Goal: Task Accomplishment & Management: Use online tool/utility

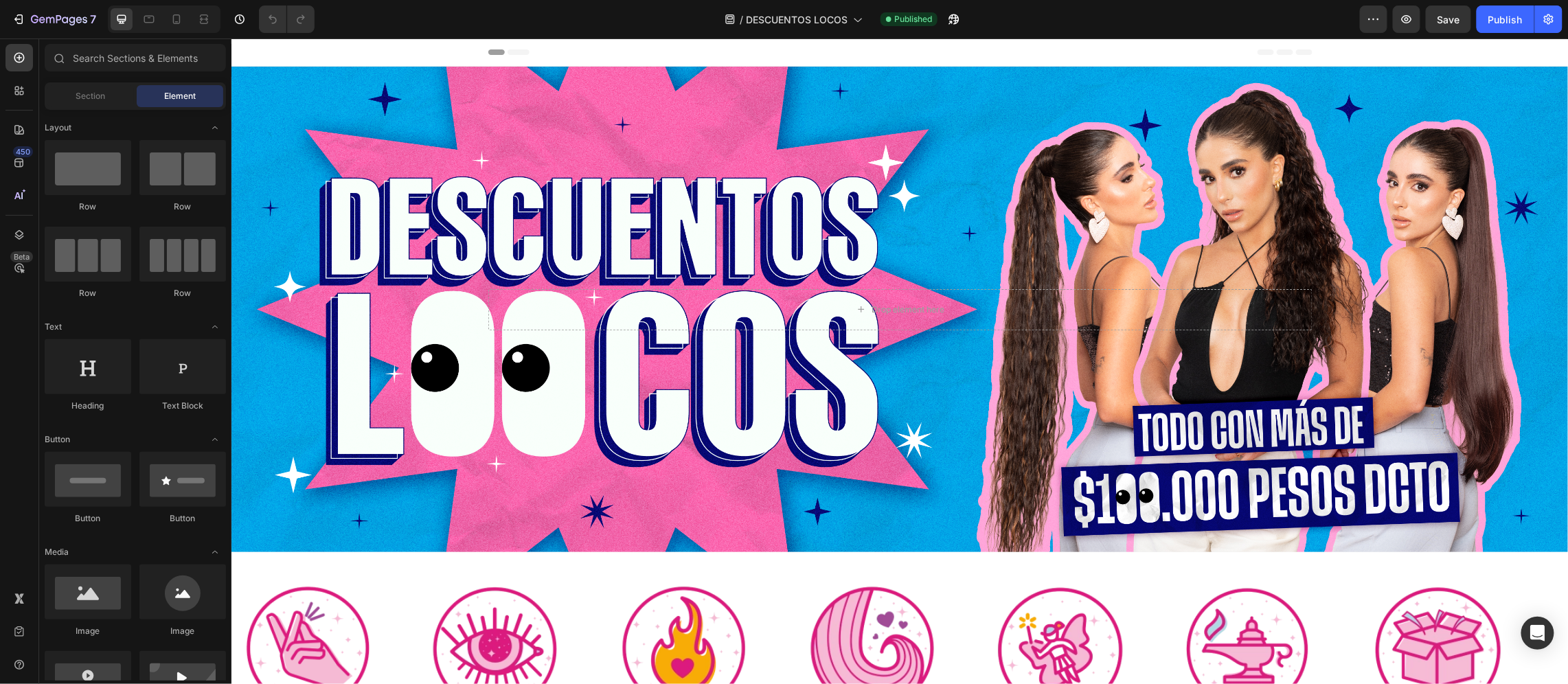
scroll to position [412, 0]
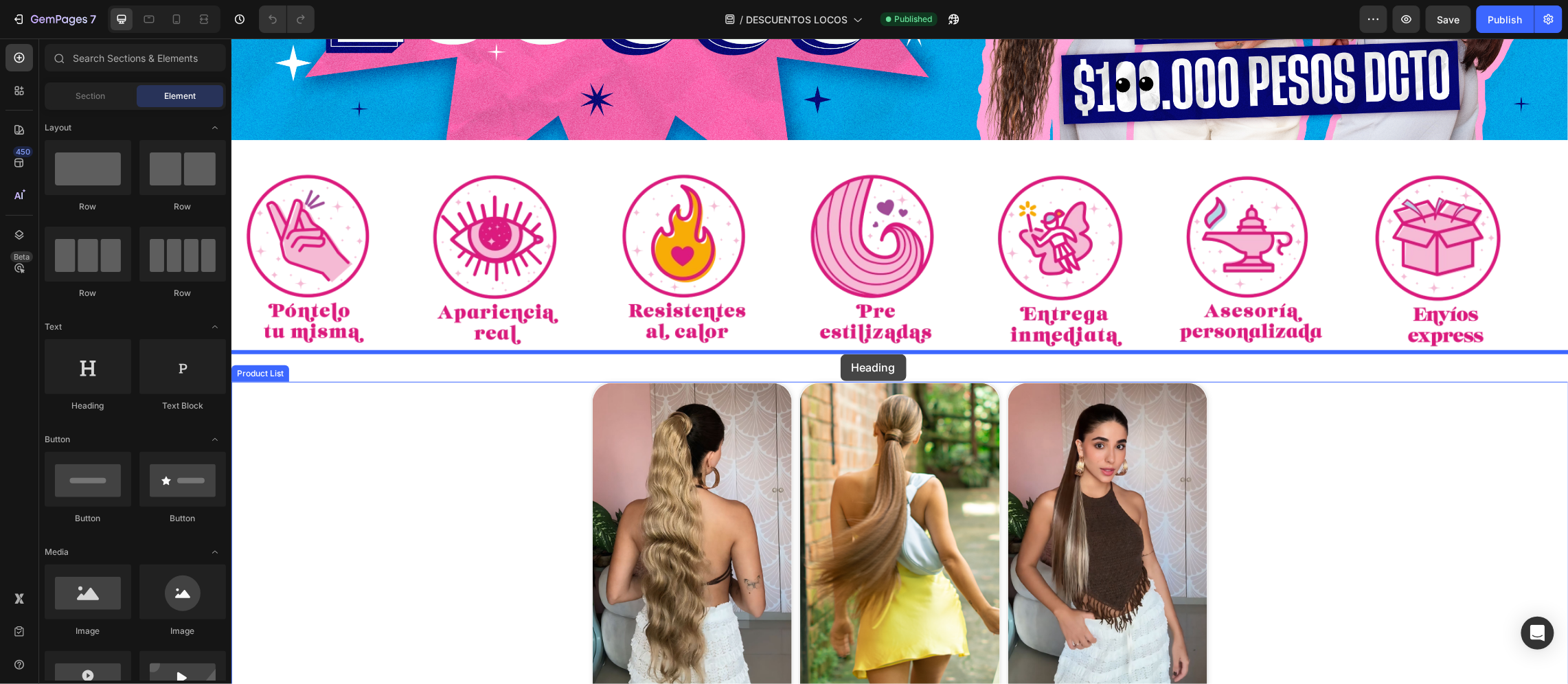
drag, startPoint x: 248, startPoint y: 433, endPoint x: 840, endPoint y: 354, distance: 597.2
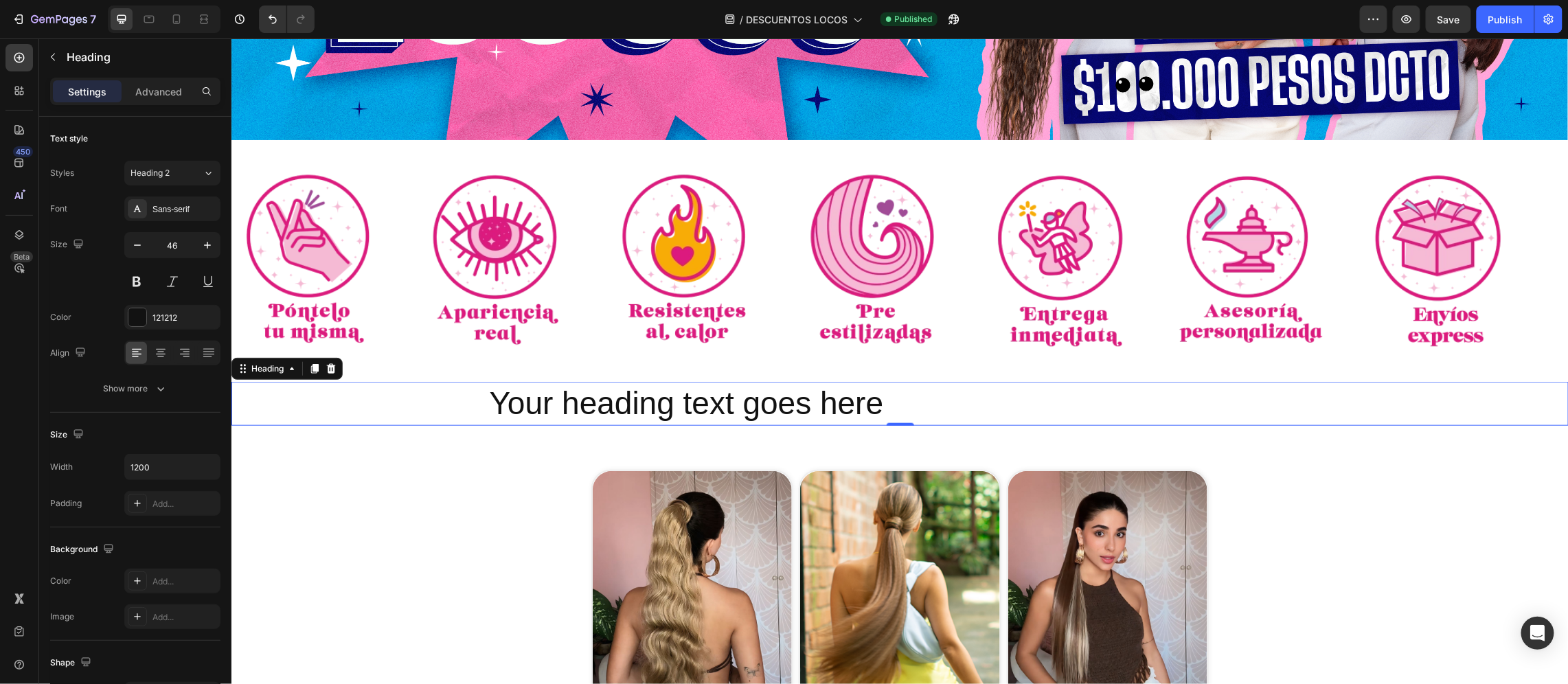
click at [644, 394] on h2 "Your heading text goes here" at bounding box center [899, 403] width 824 height 44
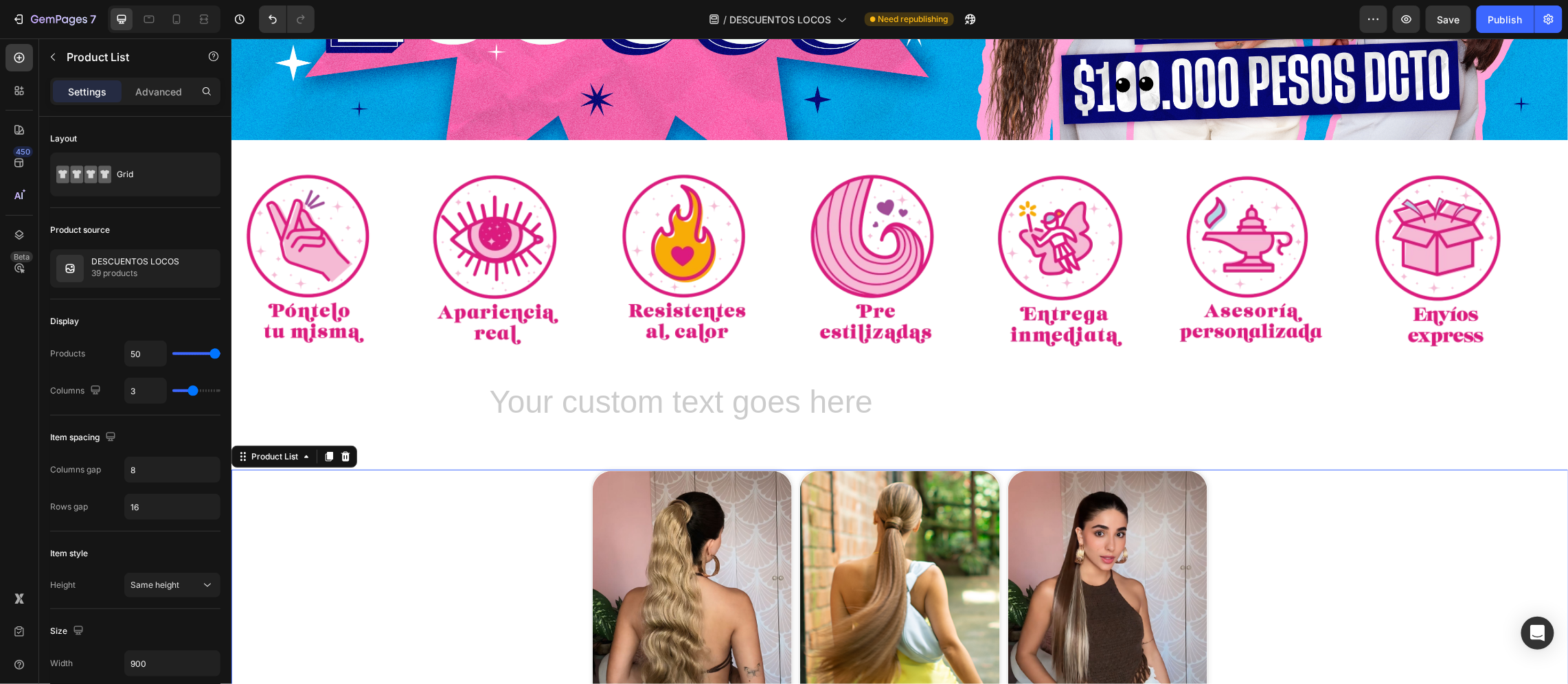
click at [652, 402] on h2 "Rich Text Editor. Editing area: main" at bounding box center [899, 403] width 824 height 44
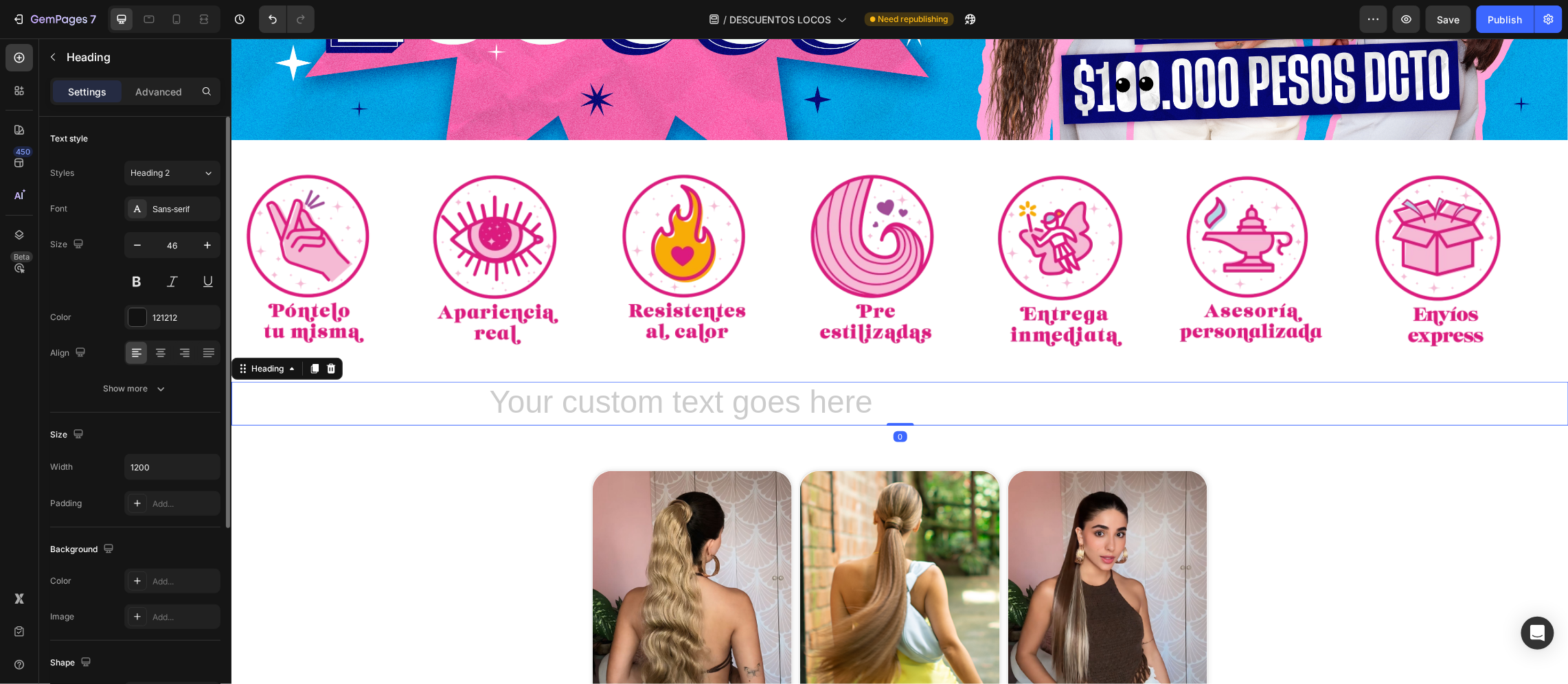
scroll to position [286, 0]
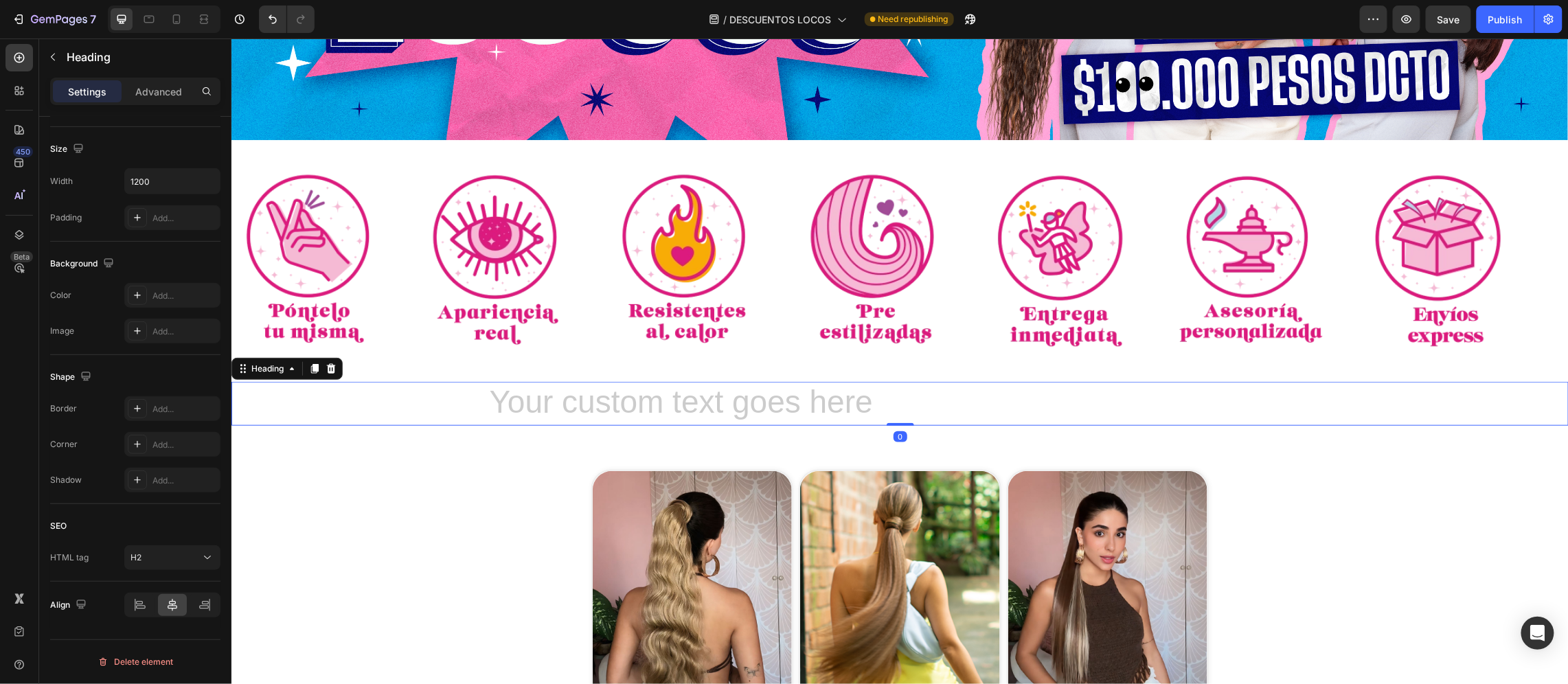
click at [598, 397] on h2 "Rich Text Editor. Editing area: main" at bounding box center [899, 403] width 824 height 44
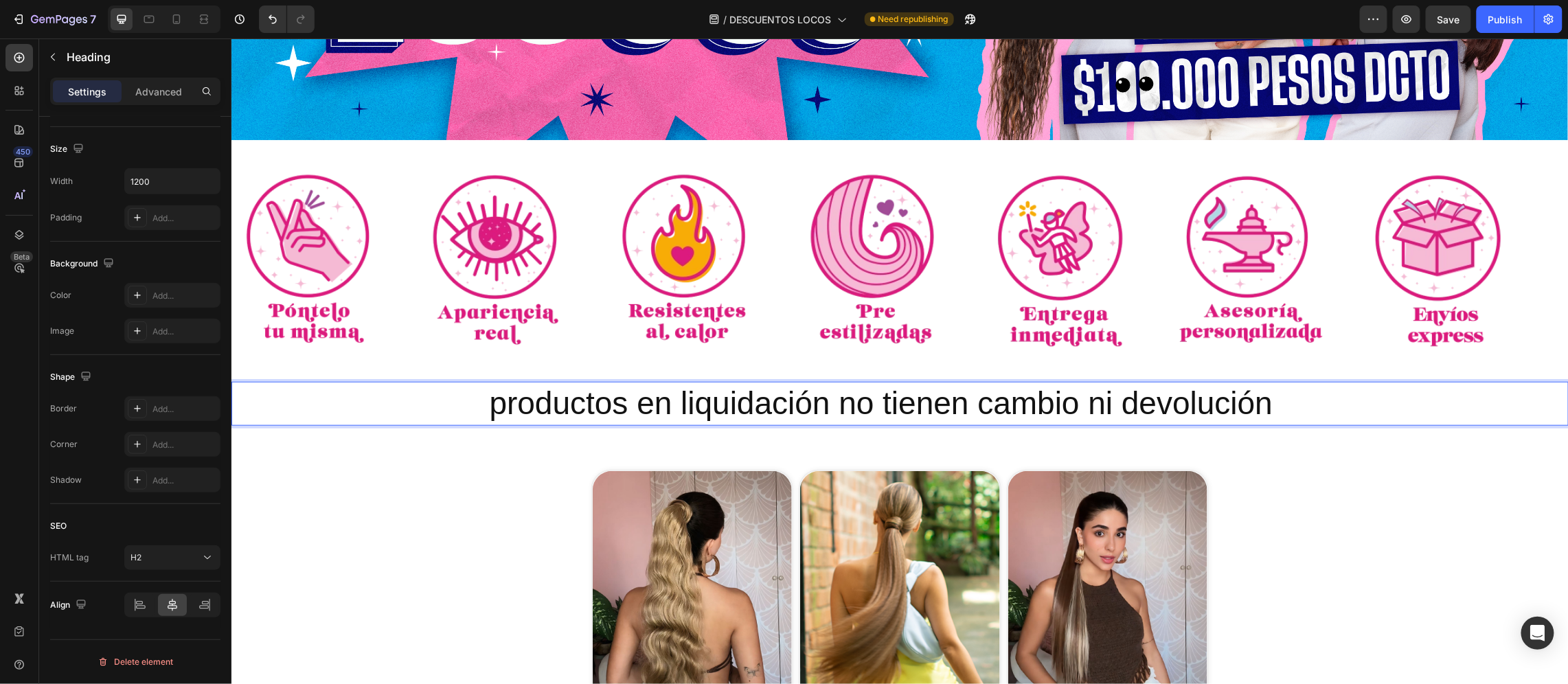
click at [598, 397] on p "productos en liquidación no tienen cambio ni devolución" at bounding box center [899, 403] width 822 height 41
click at [598, 397] on h2 "productos en liquidación no tienen cambio ni devolución" at bounding box center [899, 403] width 824 height 44
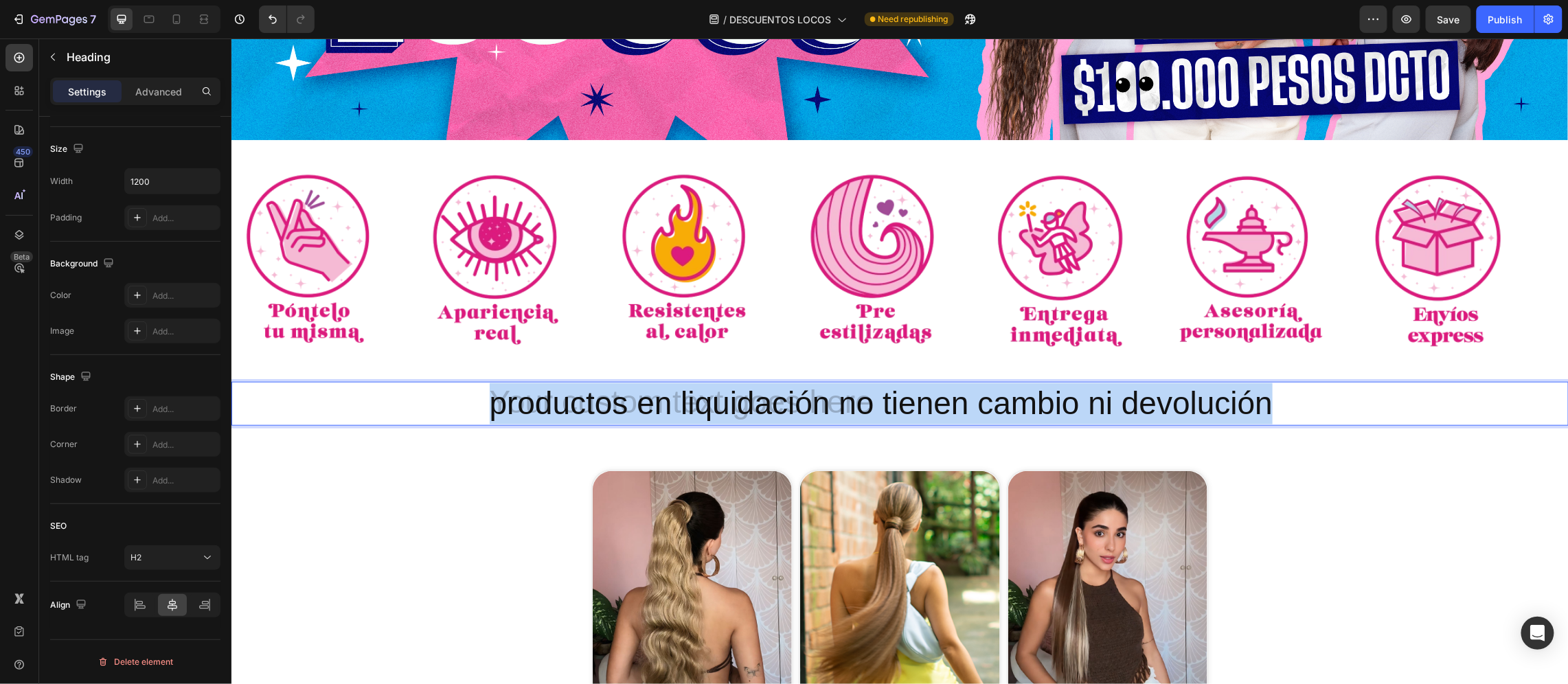
click at [598, 397] on h2 "productos en liquidación no tienen cambio ni devolución" at bounding box center [899, 403] width 824 height 44
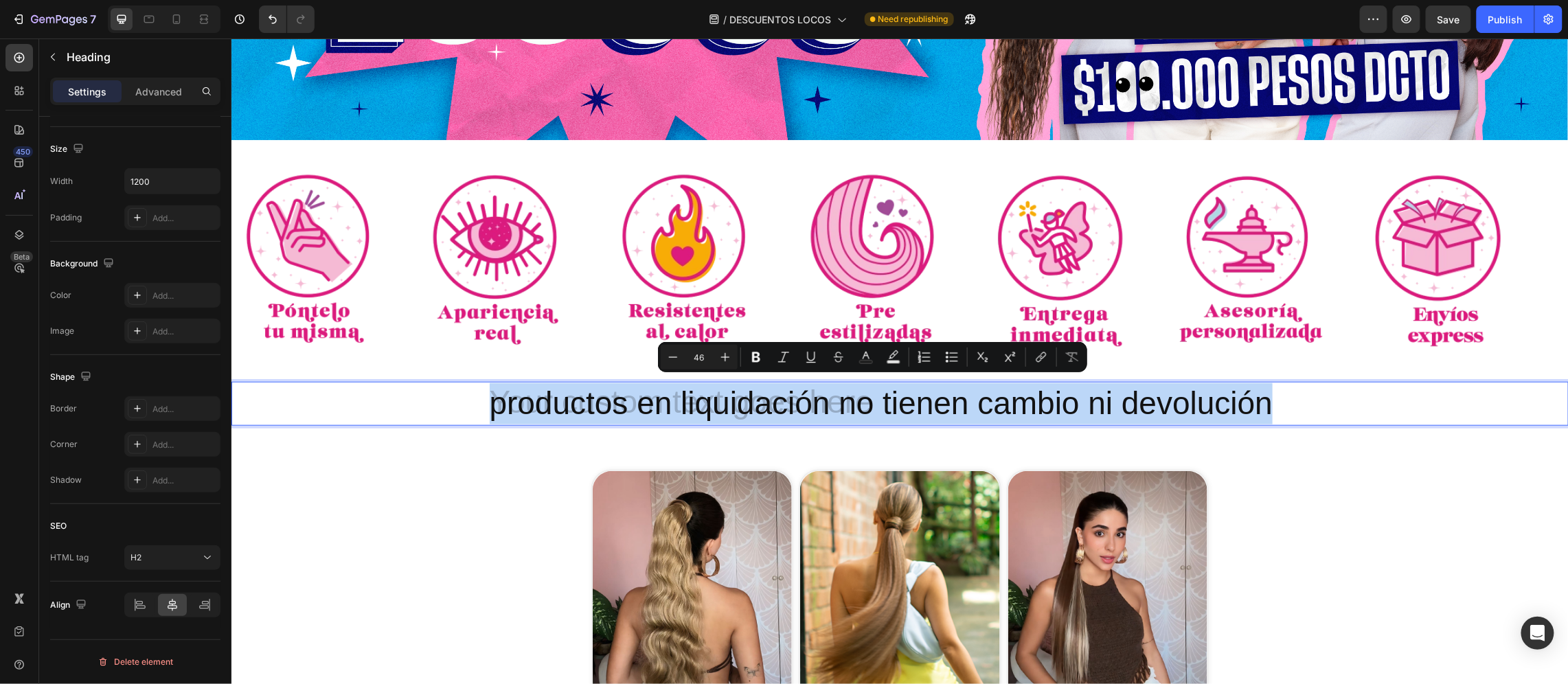
copy p "productos en liquidación no tienen cambio ni devolución"
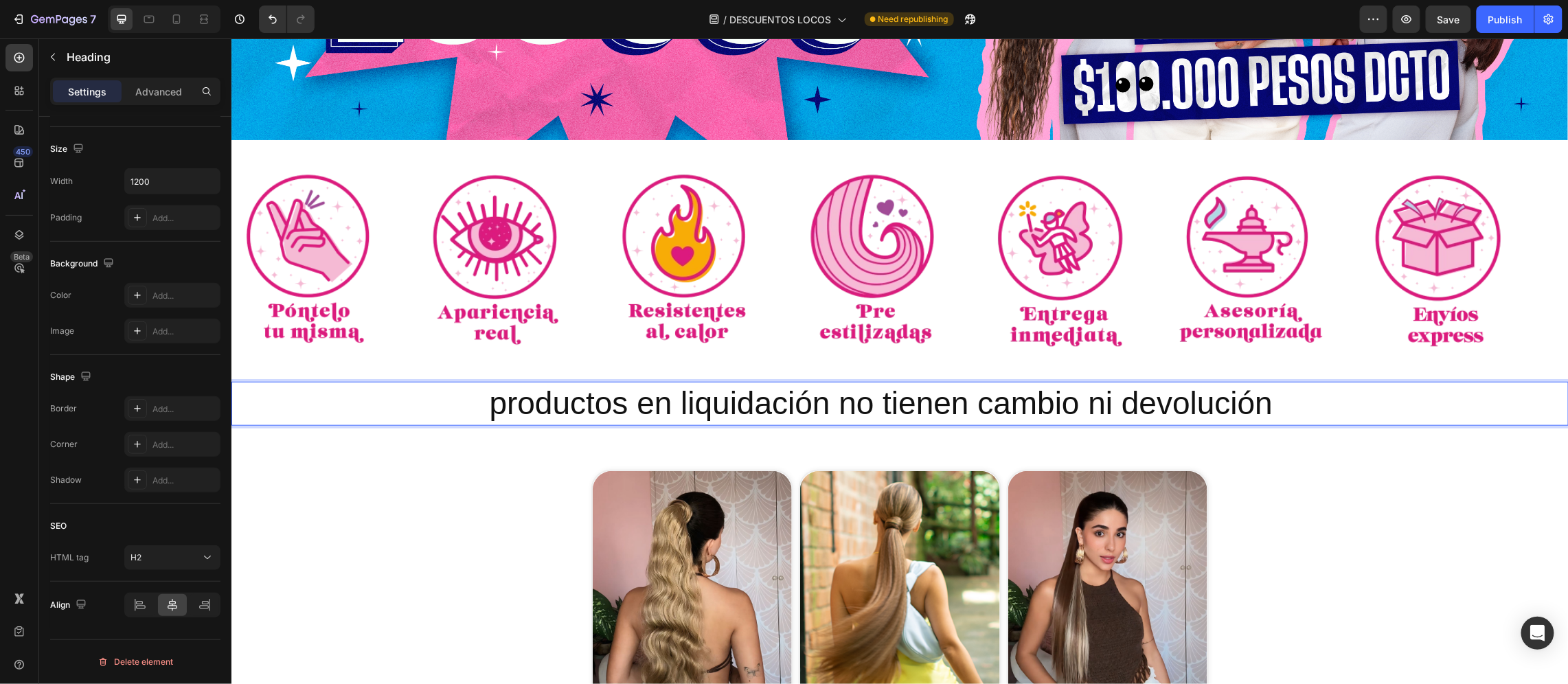
click at [605, 400] on p "productos en liquidación no tienen cambio ni devolución" at bounding box center [899, 403] width 822 height 41
click at [605, 400] on h2 "productos en liquidación no tienen cambio ni devolución" at bounding box center [899, 403] width 824 height 44
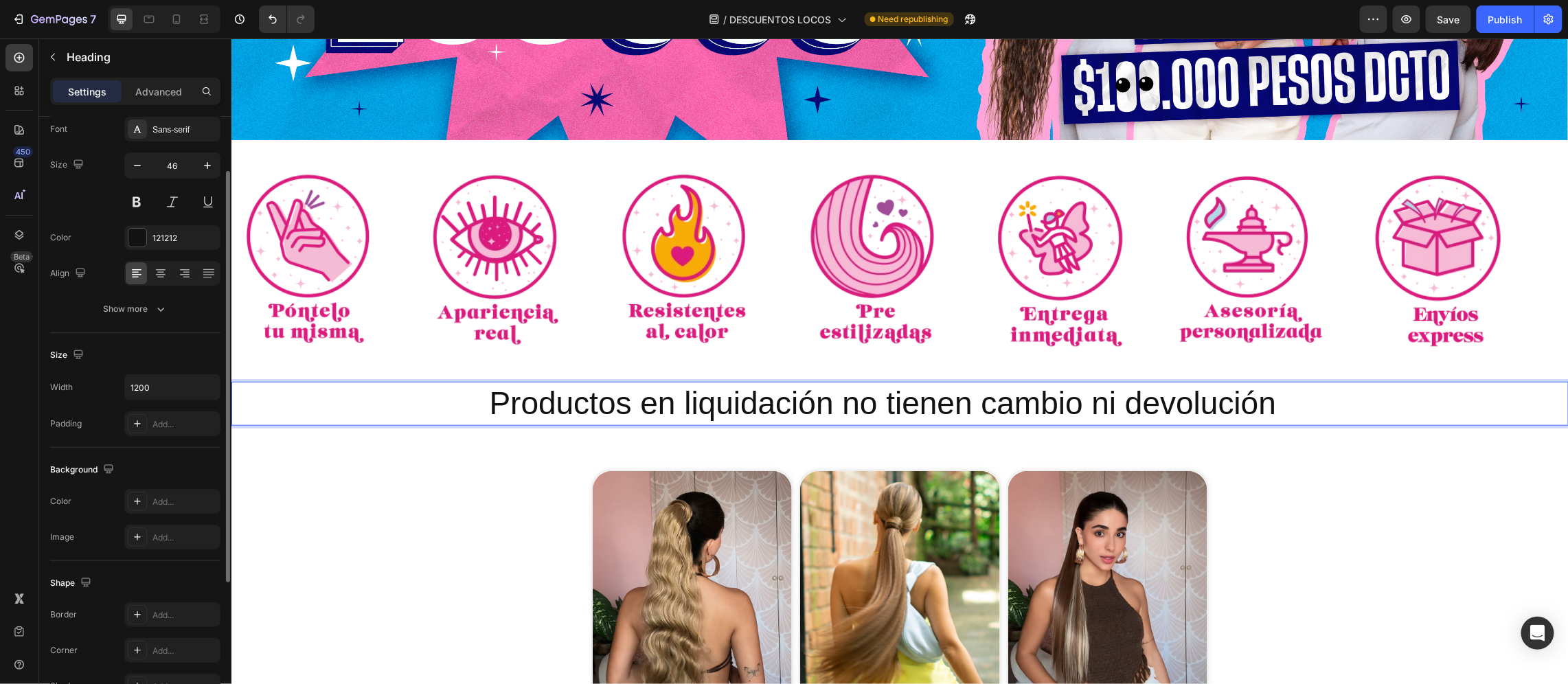
scroll to position [0, 0]
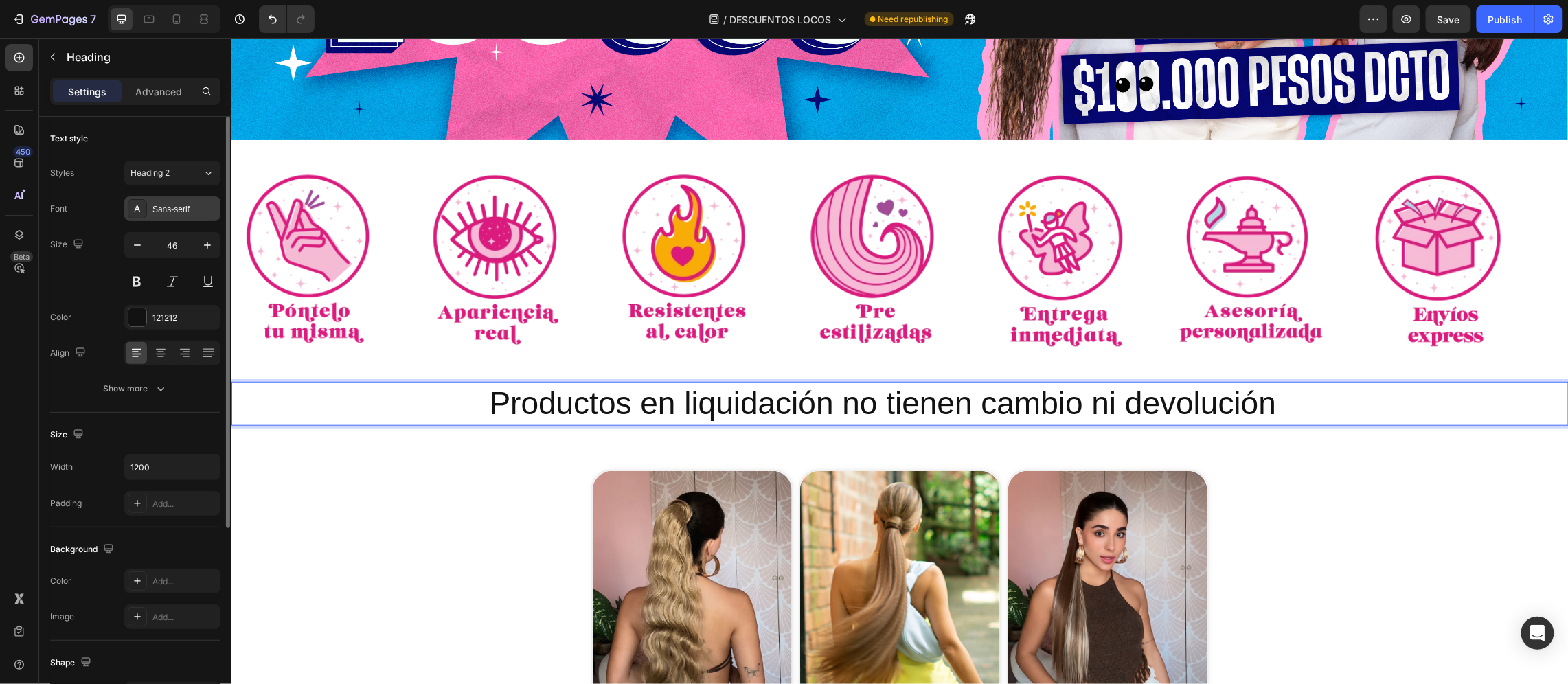
click at [174, 201] on div "Sans-serif" at bounding box center [172, 209] width 96 height 25
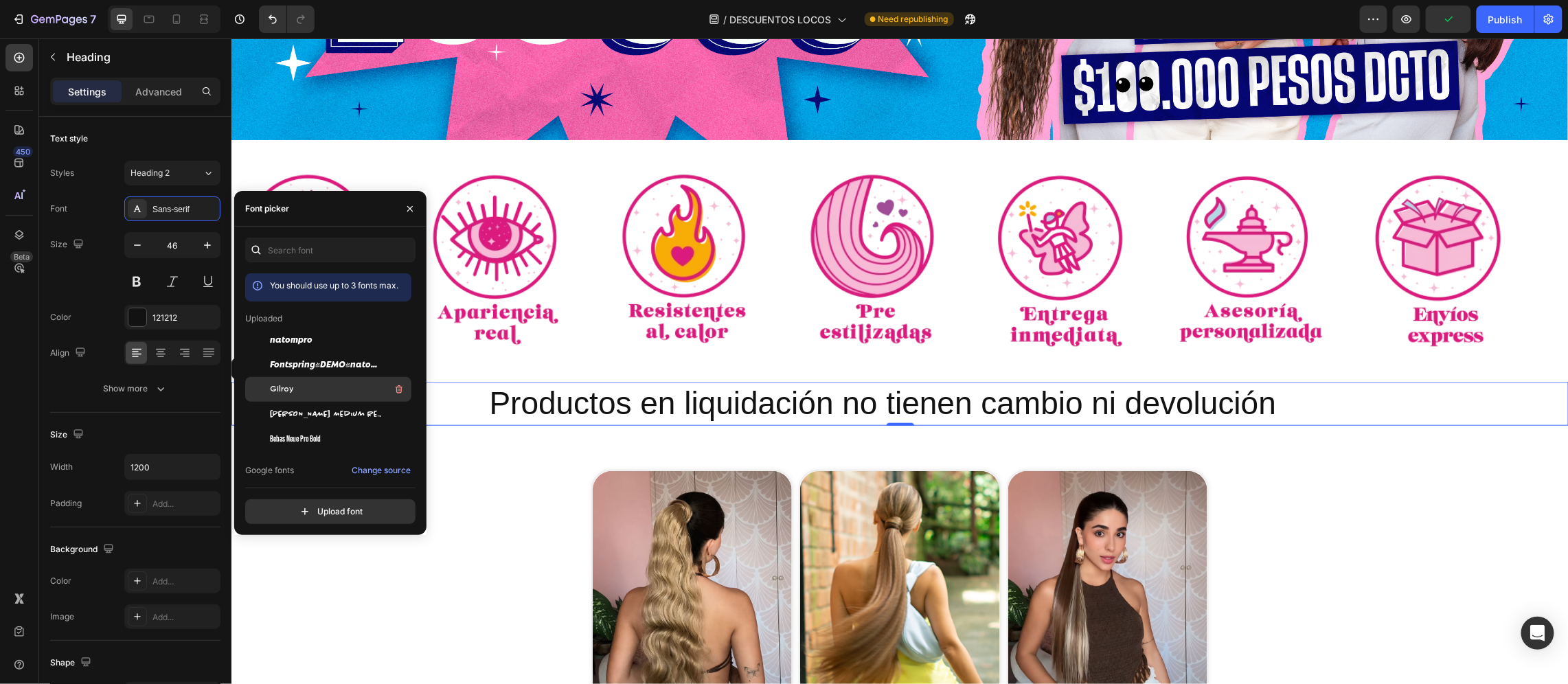
click at [281, 391] on span "Gilroy" at bounding box center [281, 389] width 23 height 12
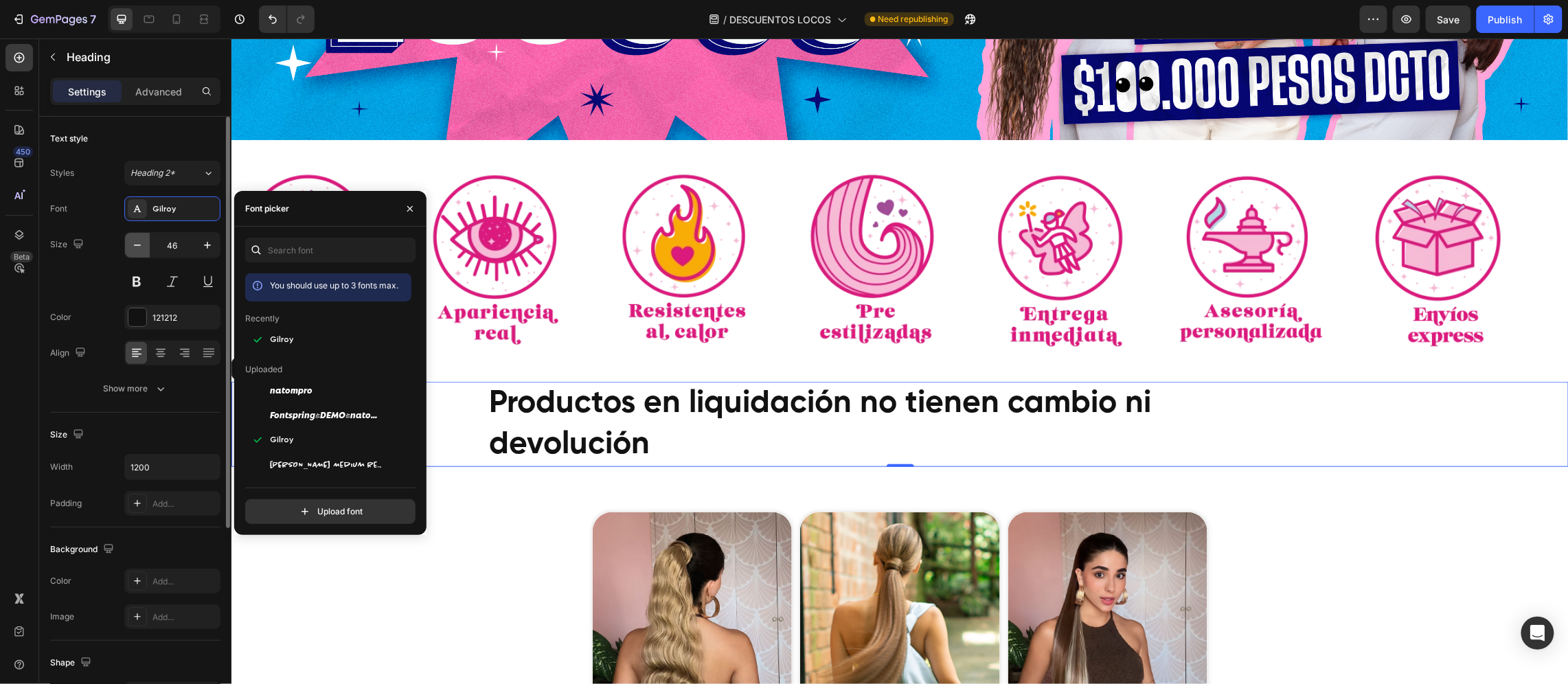
click at [136, 253] on button "button" at bounding box center [138, 246] width 25 height 25
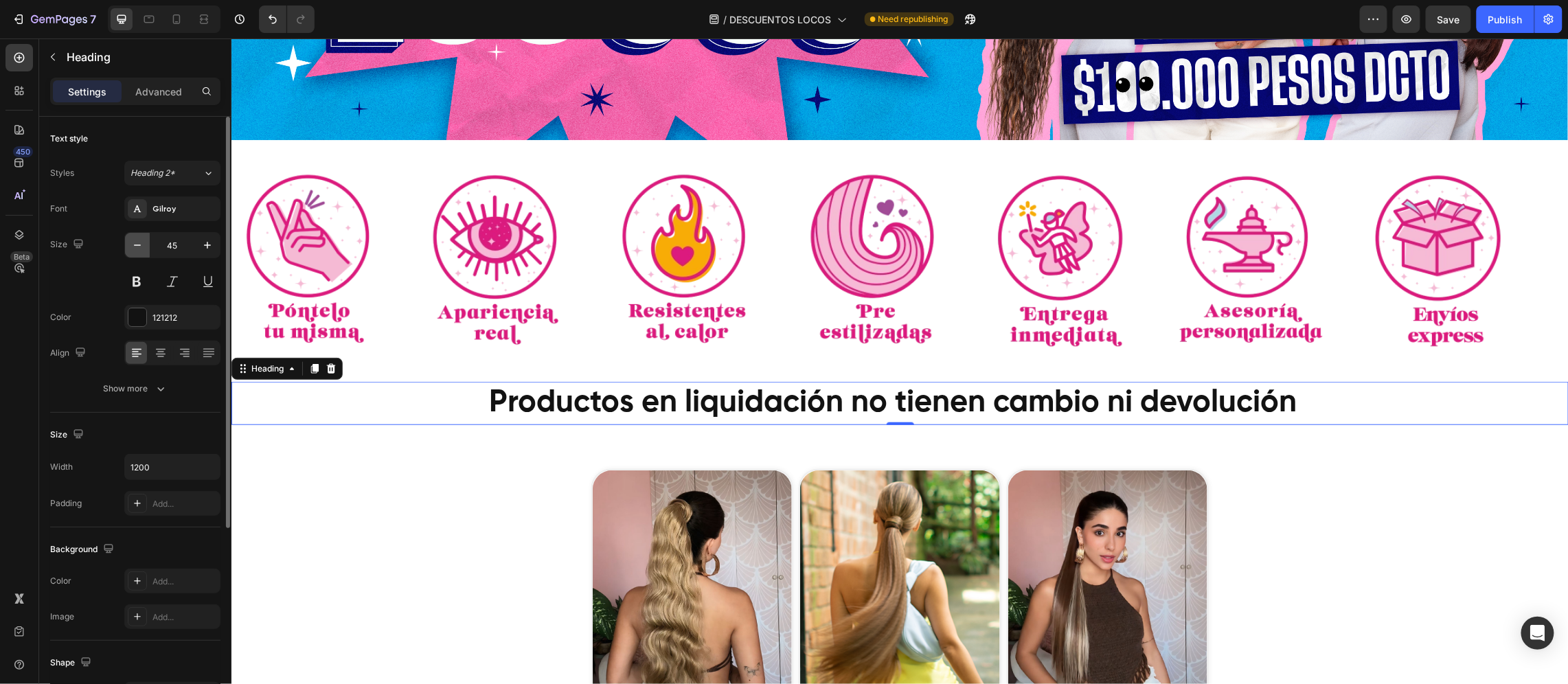
click at [136, 253] on button "button" at bounding box center [138, 246] width 25 height 25
click at [202, 246] on icon "button" at bounding box center [207, 245] width 14 height 14
type input "45"
click at [144, 305] on div "121212" at bounding box center [172, 317] width 96 height 25
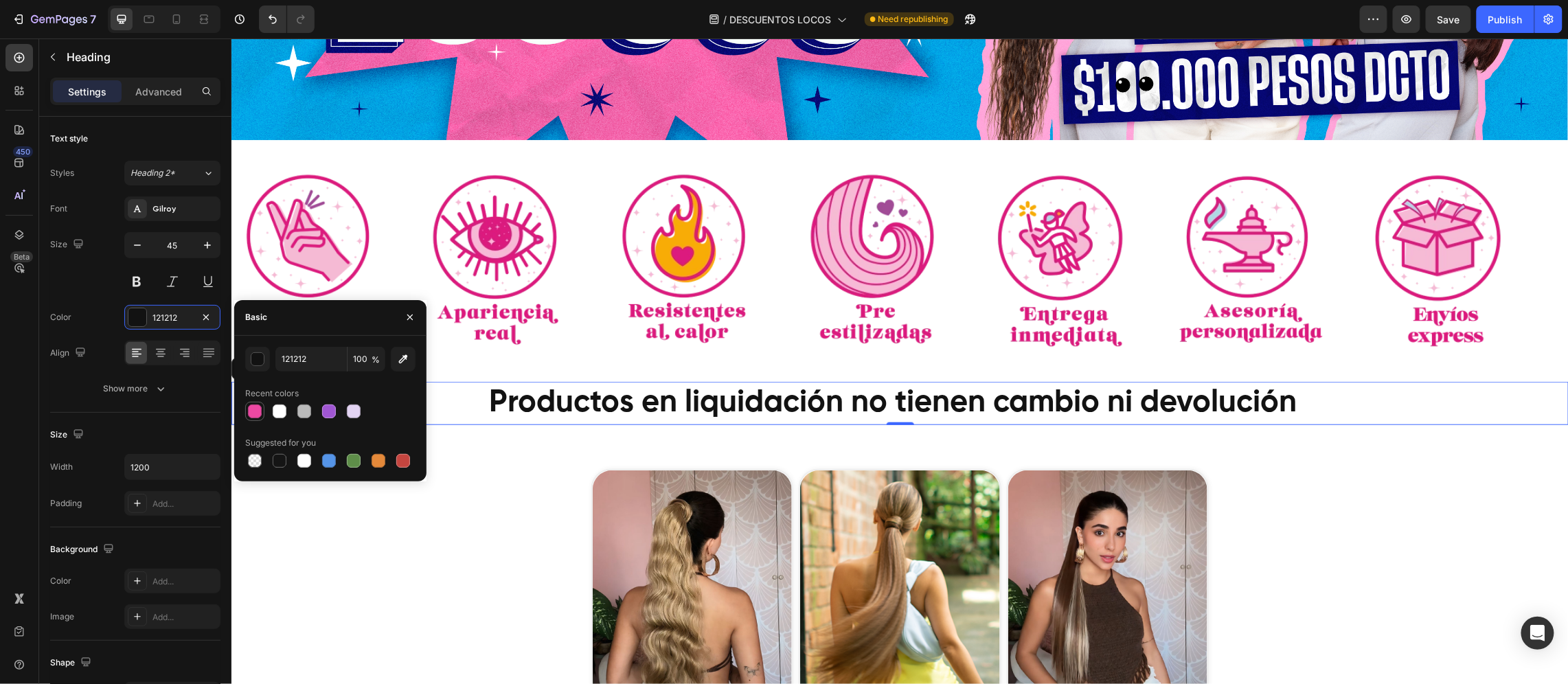
click at [254, 411] on div at bounding box center [254, 411] width 14 height 14
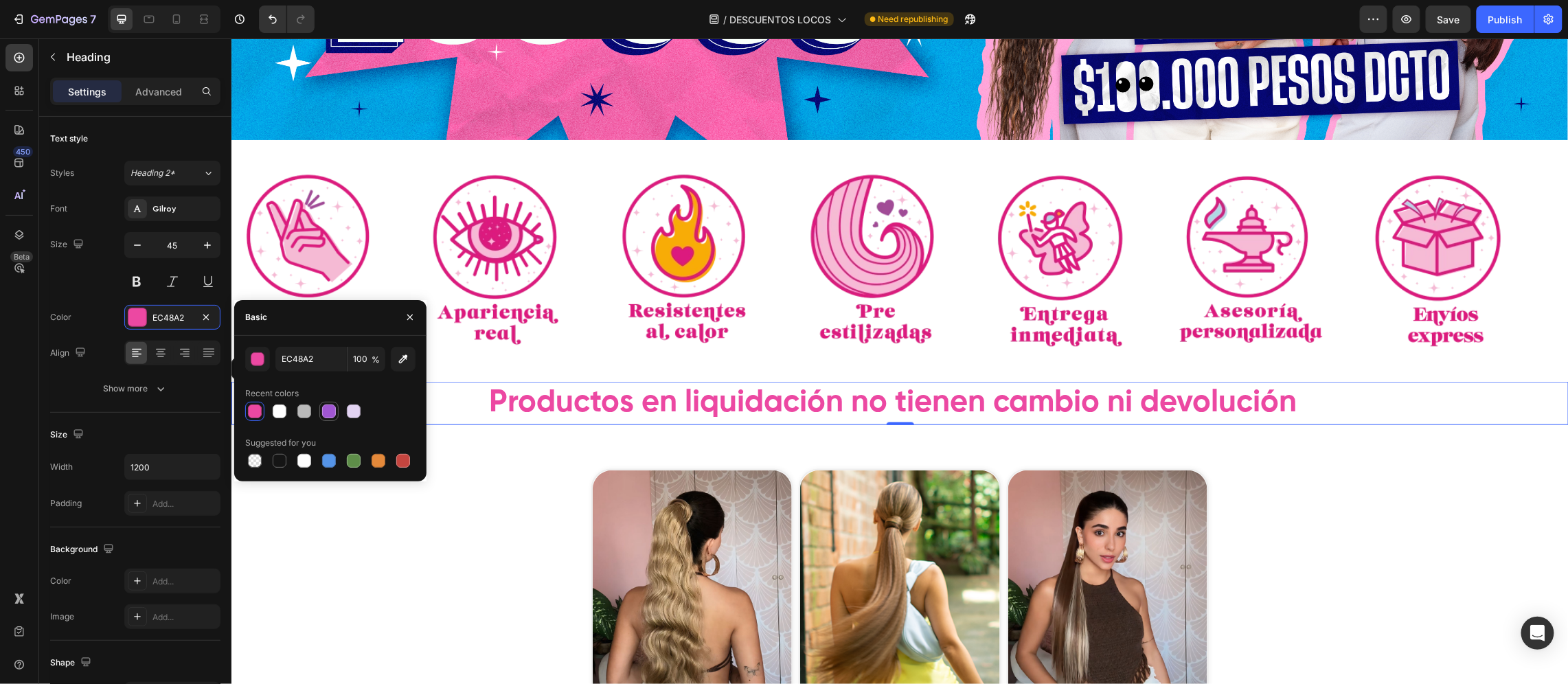
click at [323, 413] on div at bounding box center [328, 411] width 14 height 14
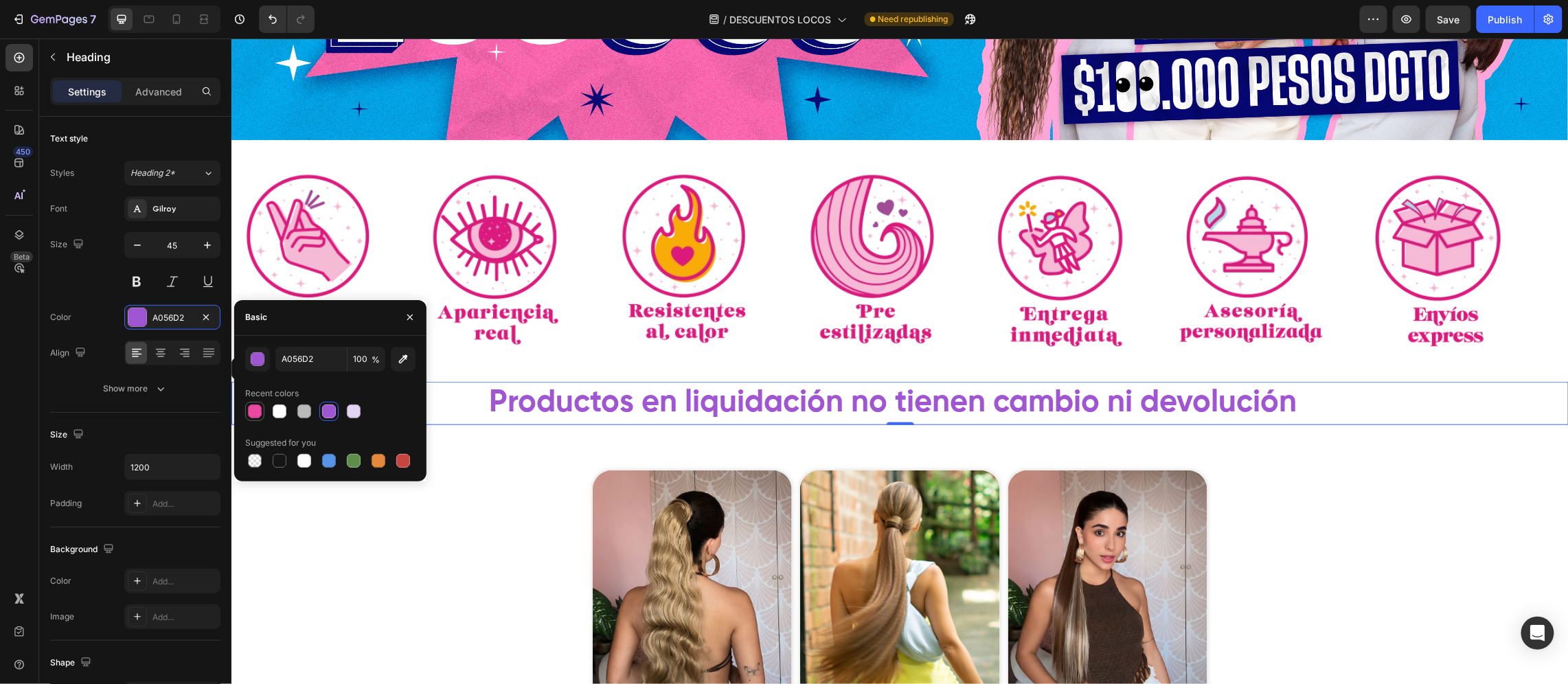
click at [254, 416] on div at bounding box center [254, 411] width 14 height 14
type input "EC48A2"
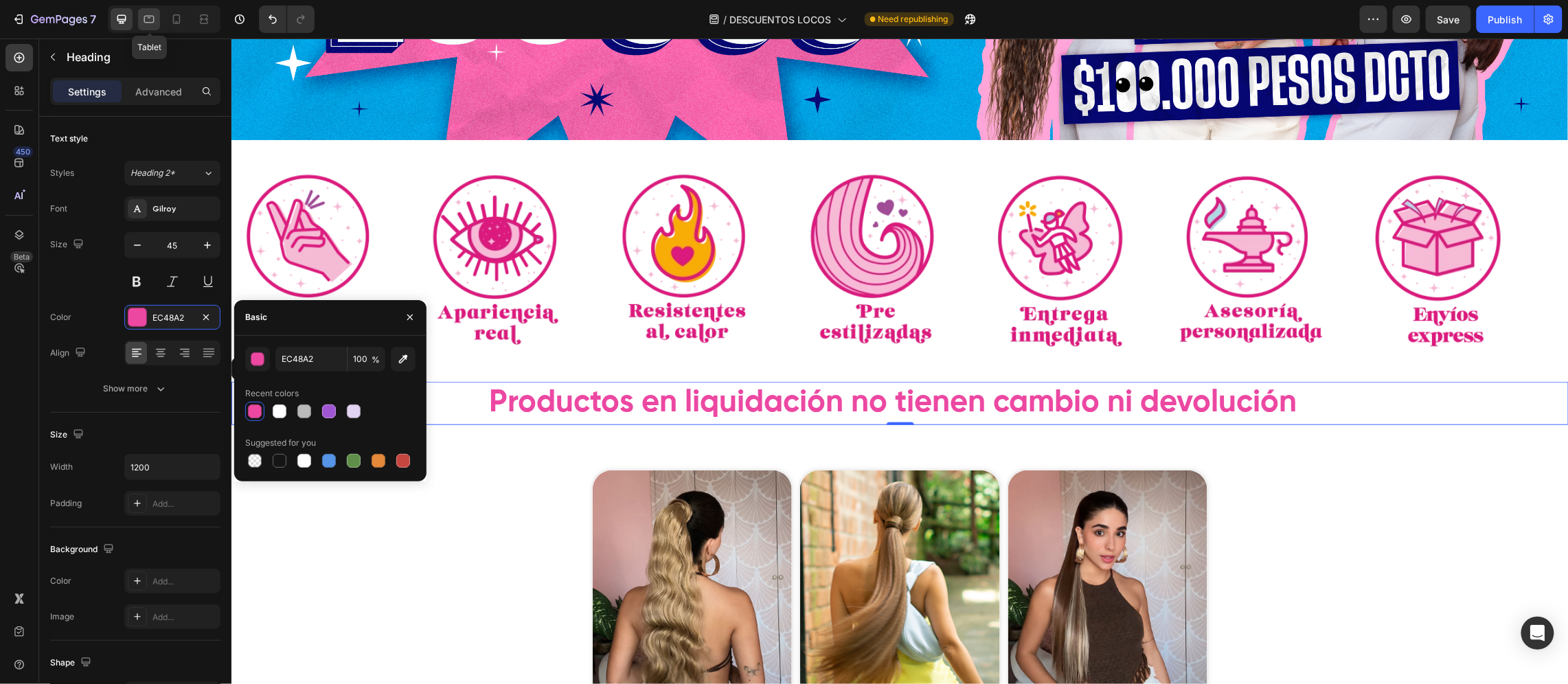
click at [158, 10] on div at bounding box center [149, 19] width 22 height 22
type input "46"
type input "100%"
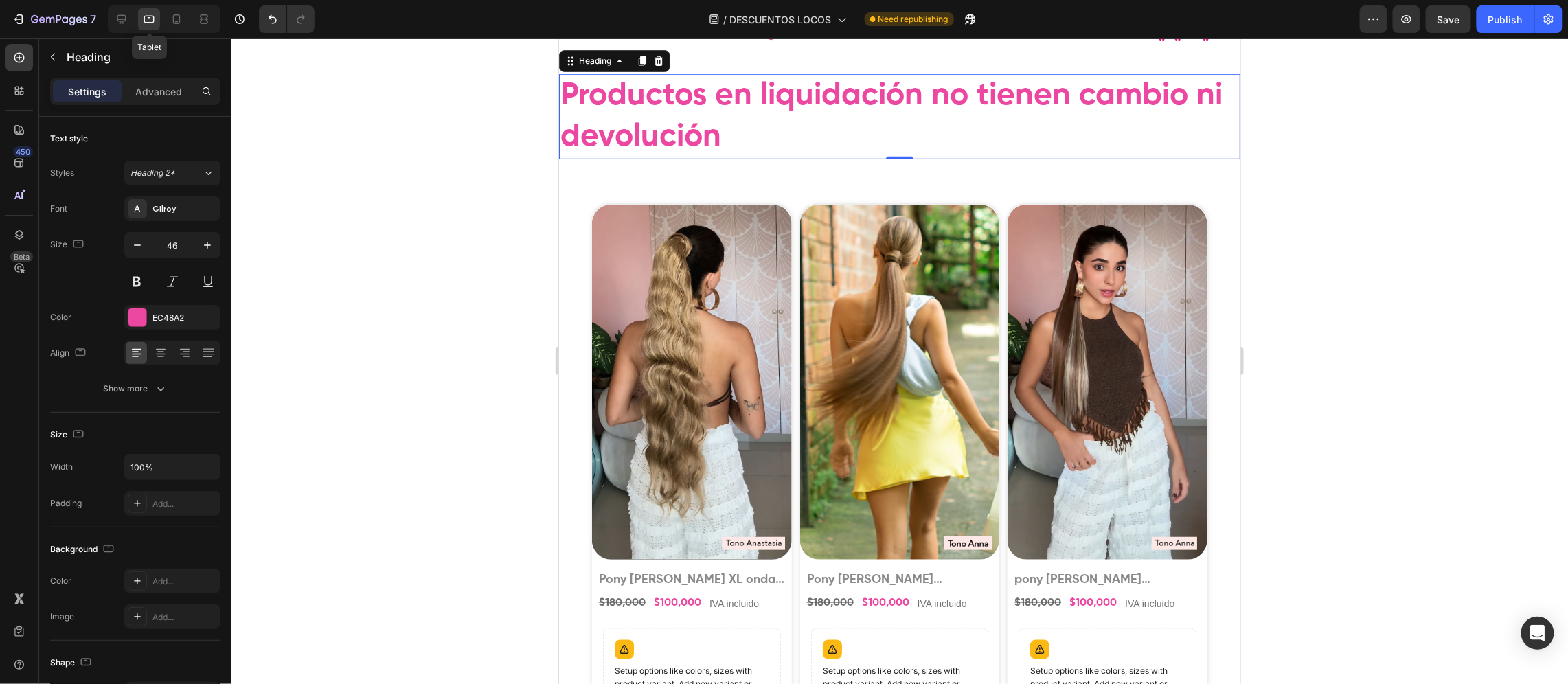
scroll to position [400, 0]
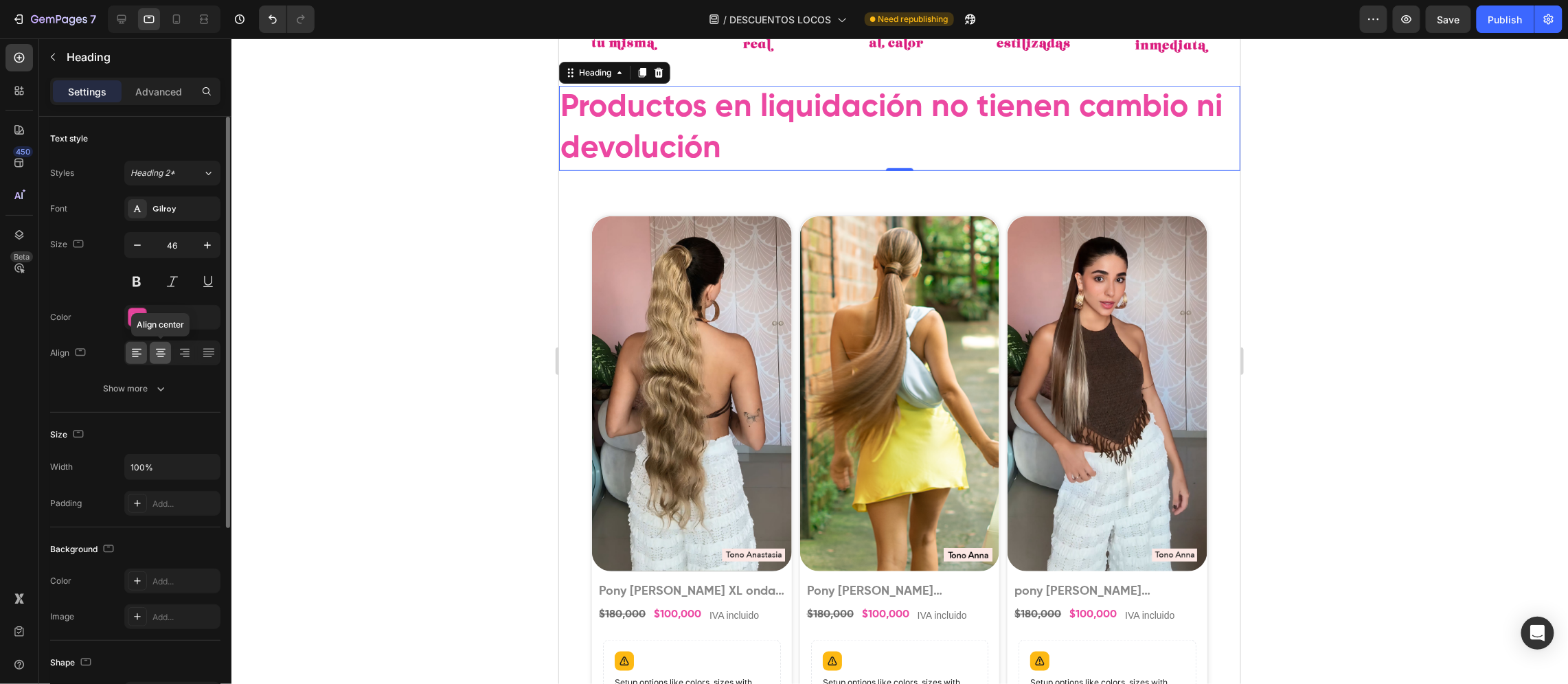
click at [156, 352] on icon at bounding box center [161, 353] width 14 height 14
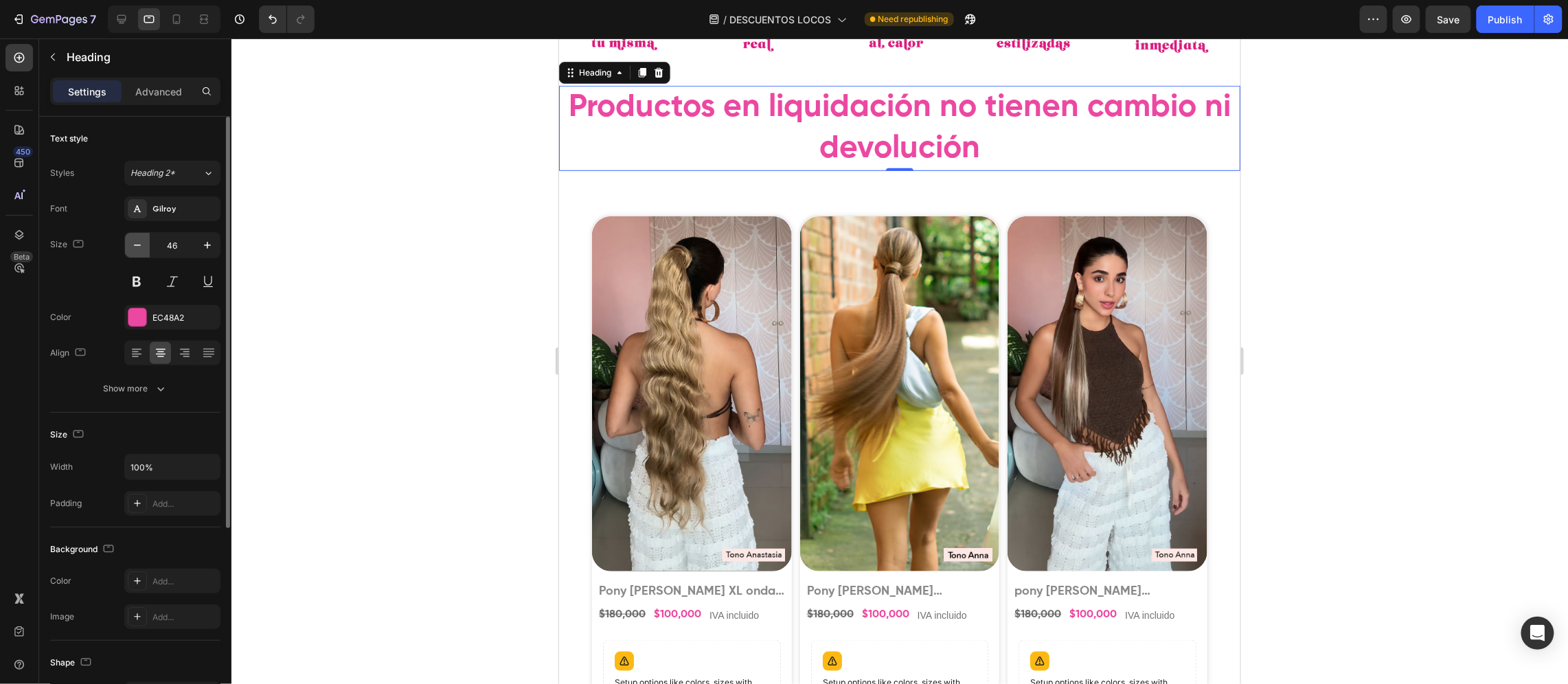
click at [130, 247] on icon "button" at bounding box center [137, 245] width 14 height 14
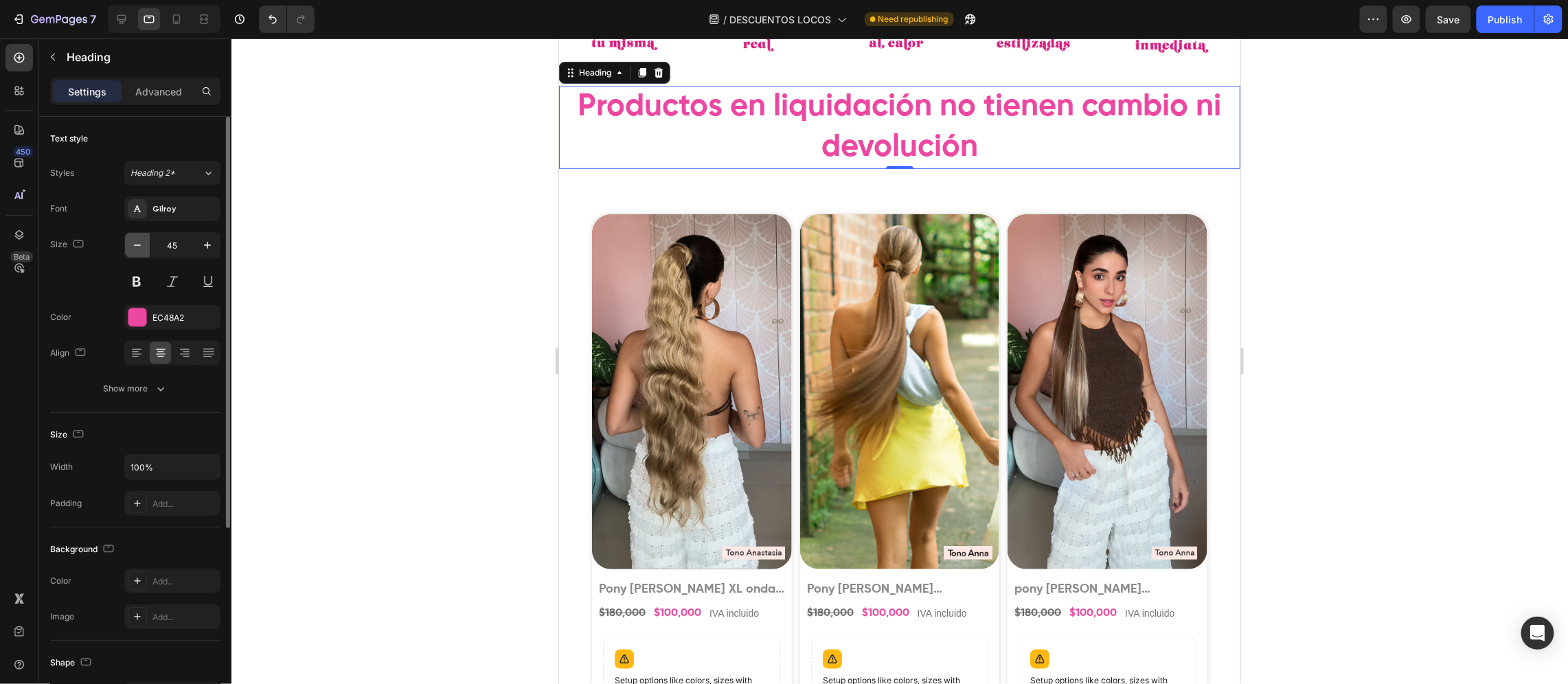
click at [130, 247] on icon "button" at bounding box center [137, 245] width 14 height 14
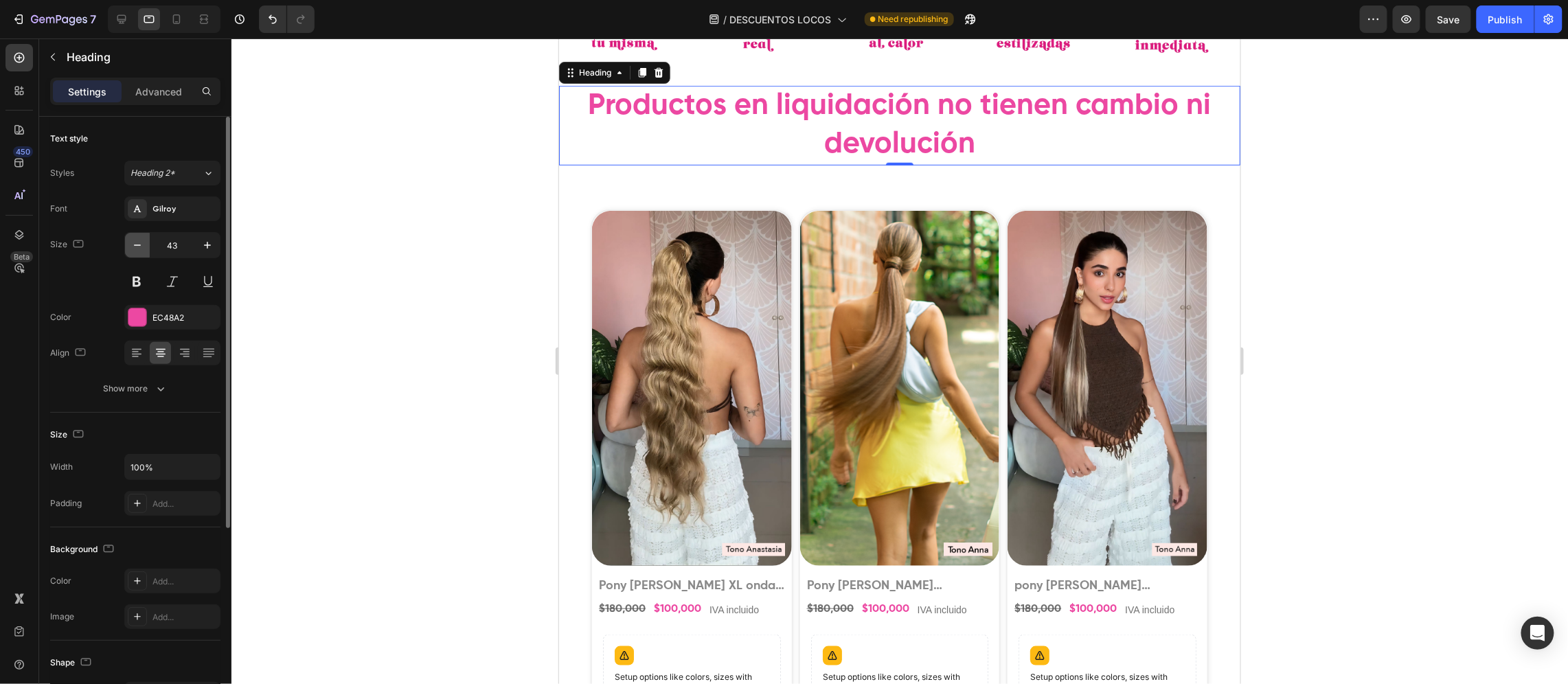
click at [130, 247] on icon "button" at bounding box center [137, 245] width 14 height 14
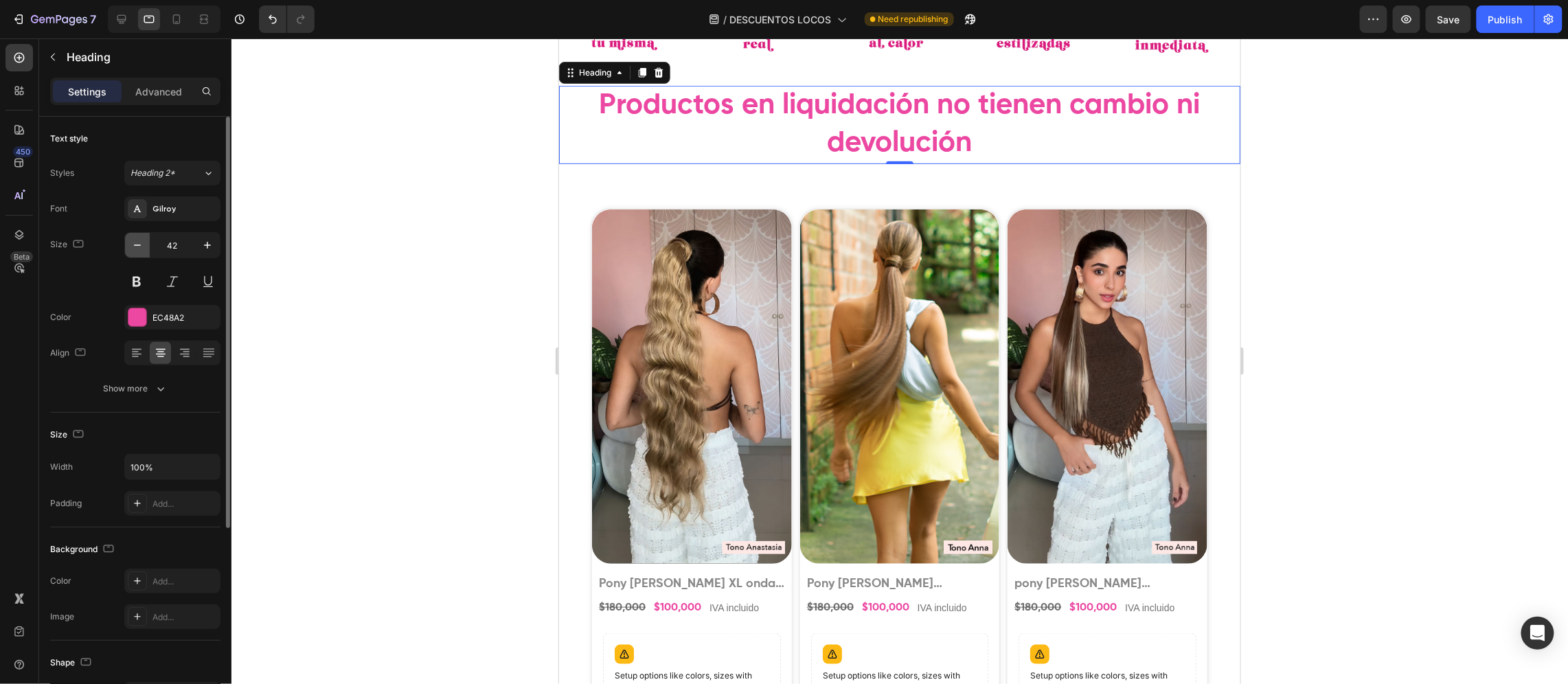
click at [130, 247] on icon "button" at bounding box center [137, 245] width 14 height 14
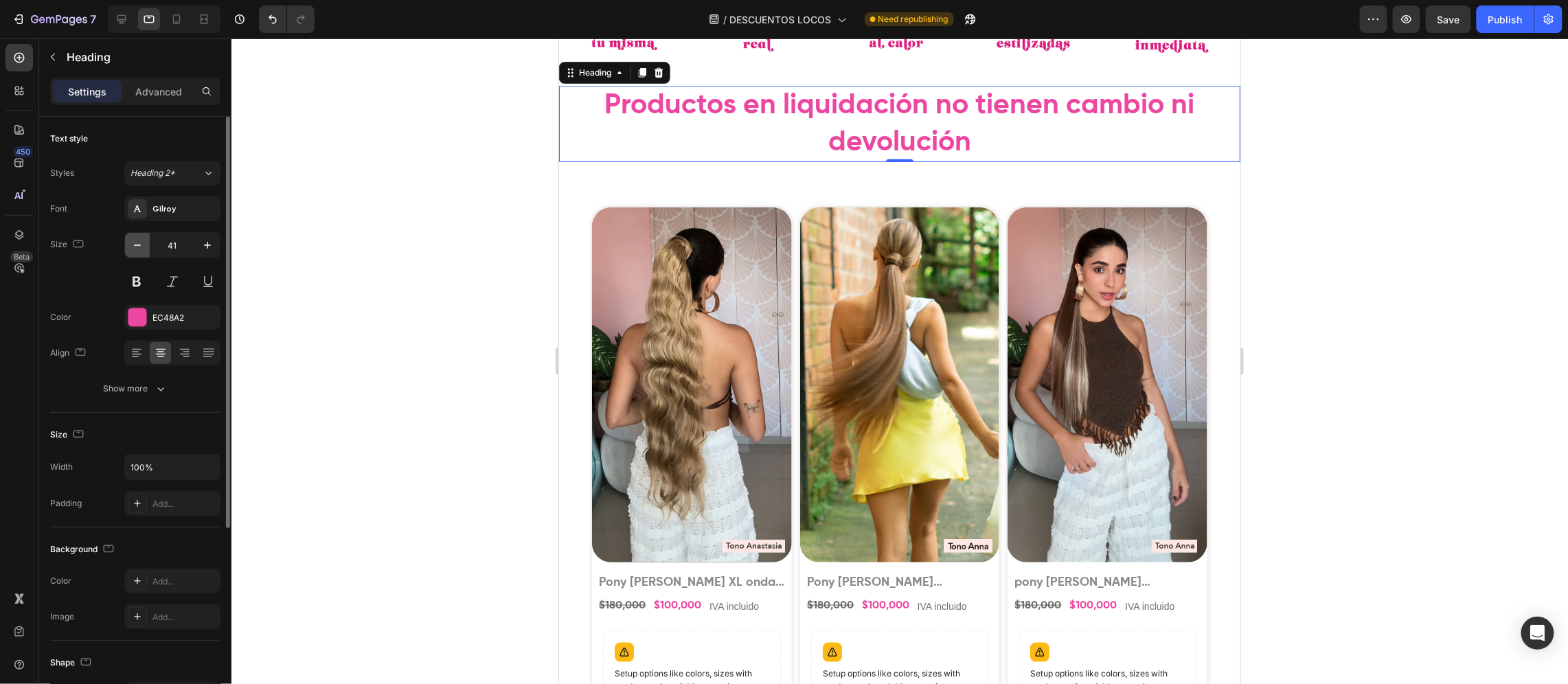
click at [130, 247] on icon "button" at bounding box center [137, 245] width 14 height 14
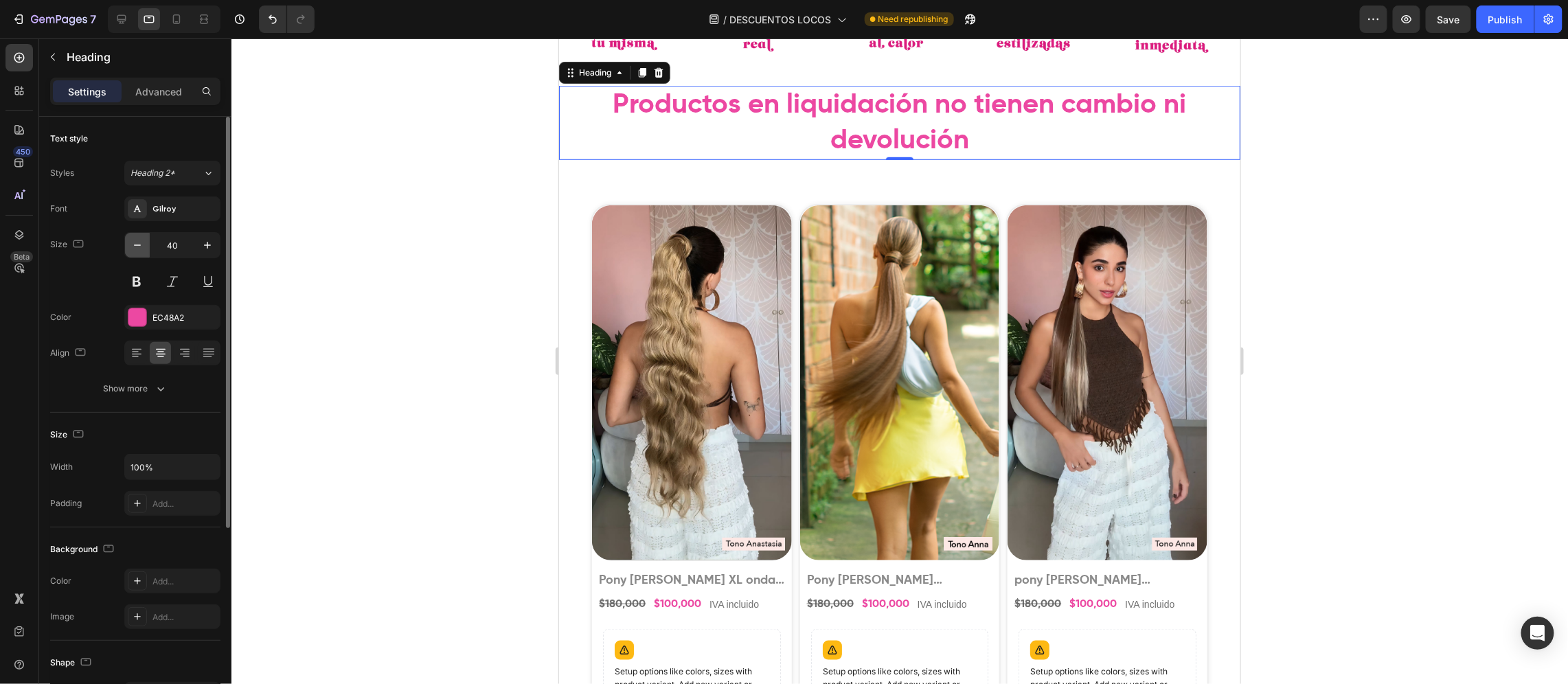
click at [129, 250] on button "button" at bounding box center [138, 246] width 25 height 25
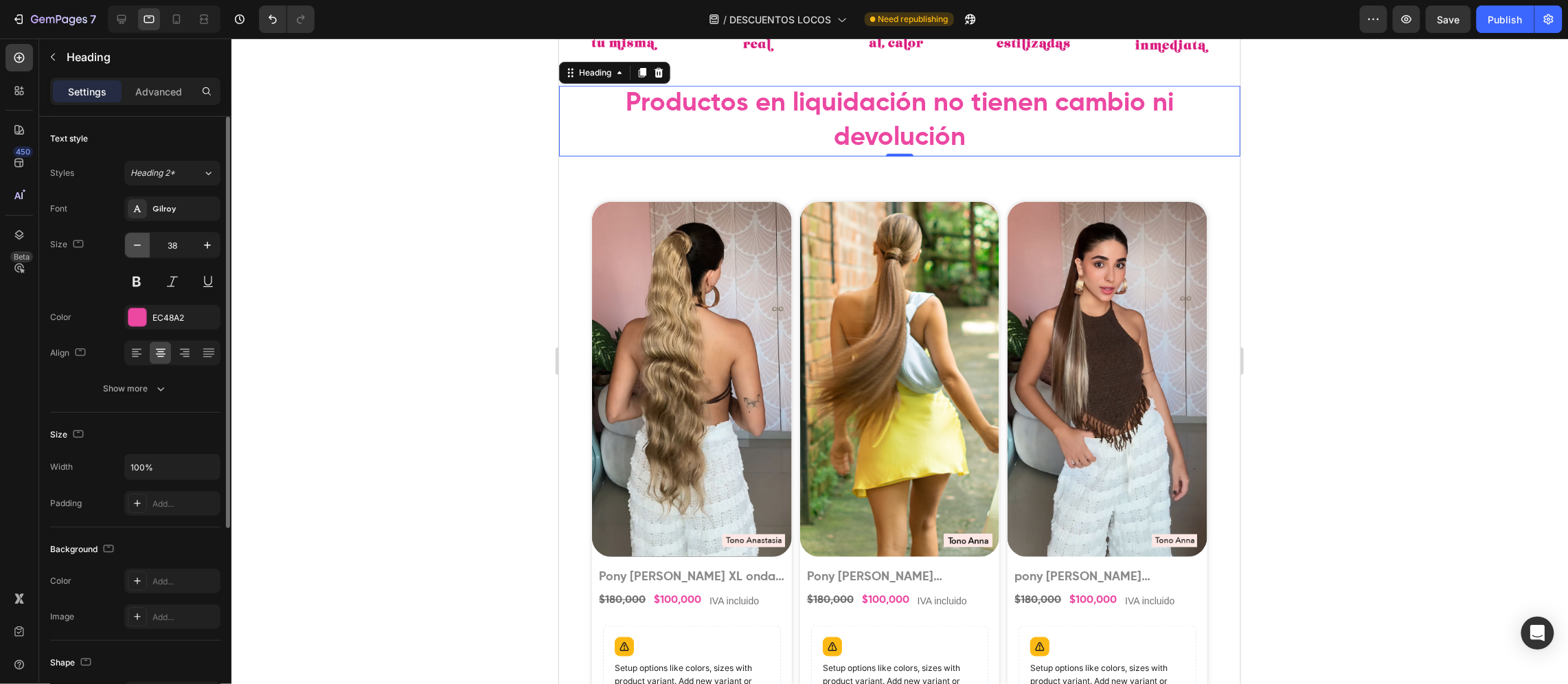
click at [129, 250] on button "button" at bounding box center [138, 246] width 25 height 25
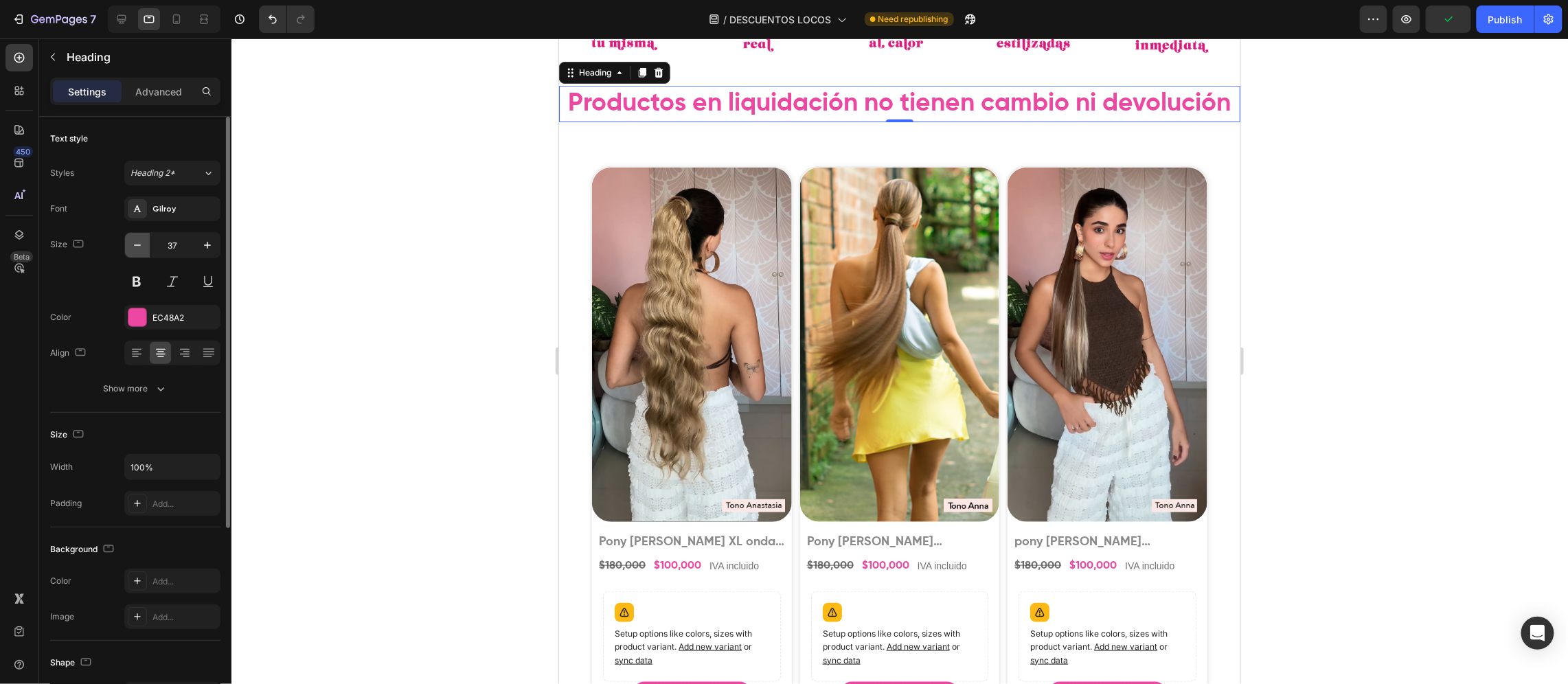
click at [129, 250] on button "button" at bounding box center [138, 246] width 25 height 25
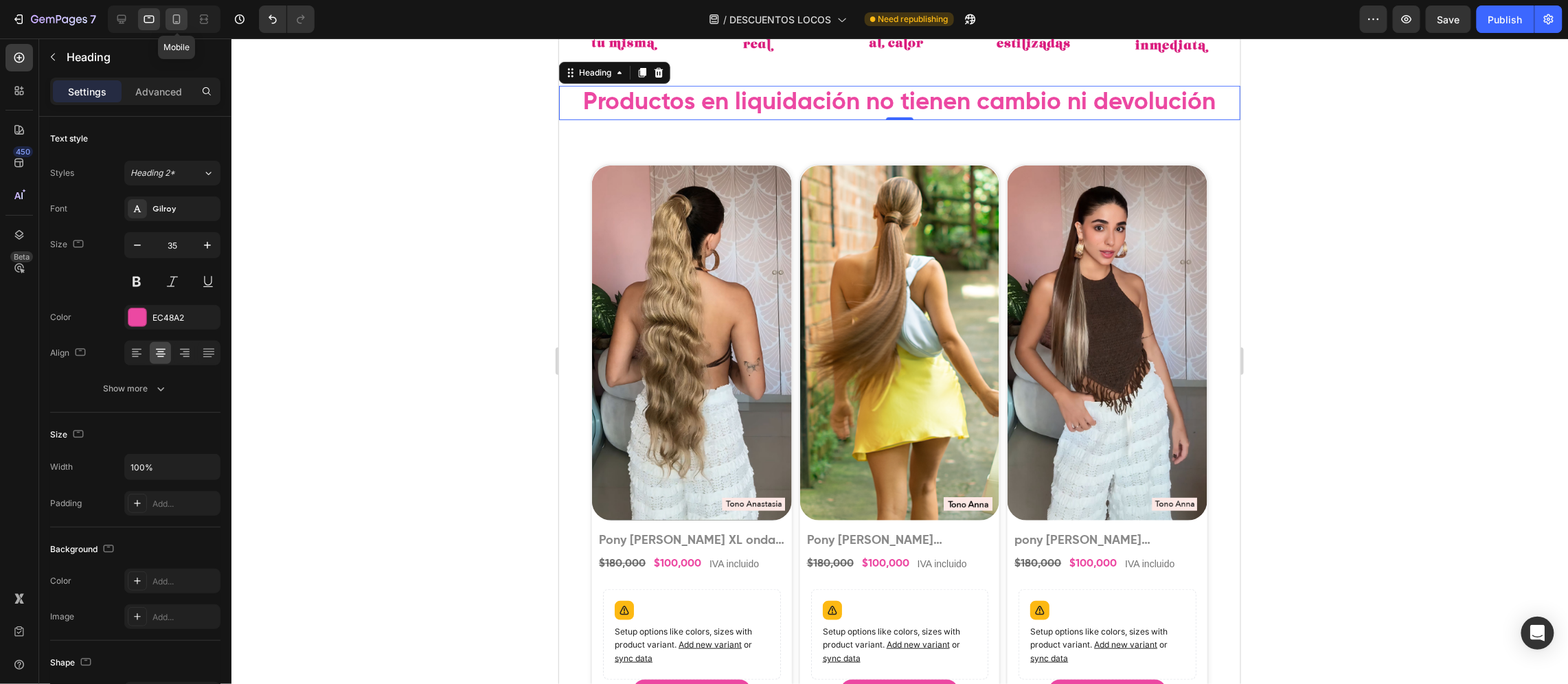
click at [177, 16] on icon at bounding box center [176, 19] width 14 height 14
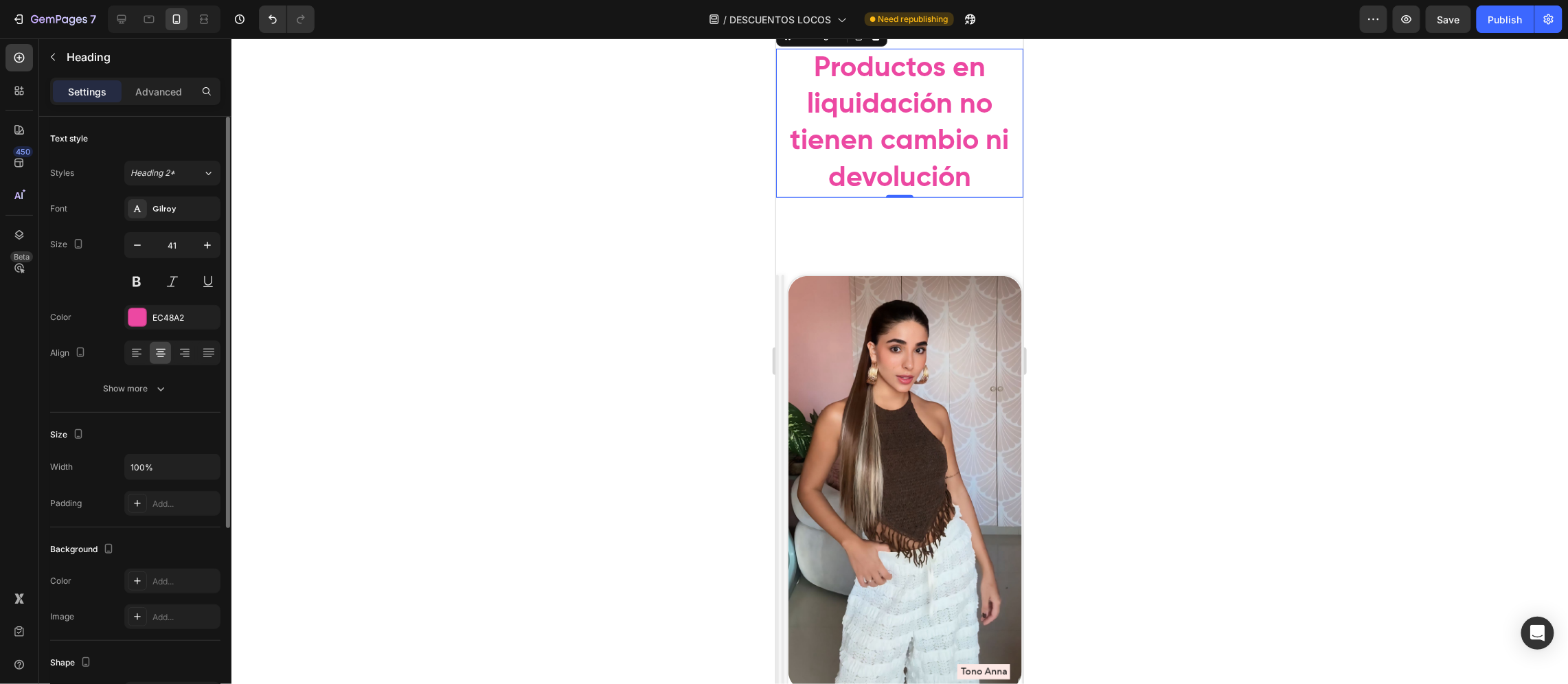
scroll to position [363, 0]
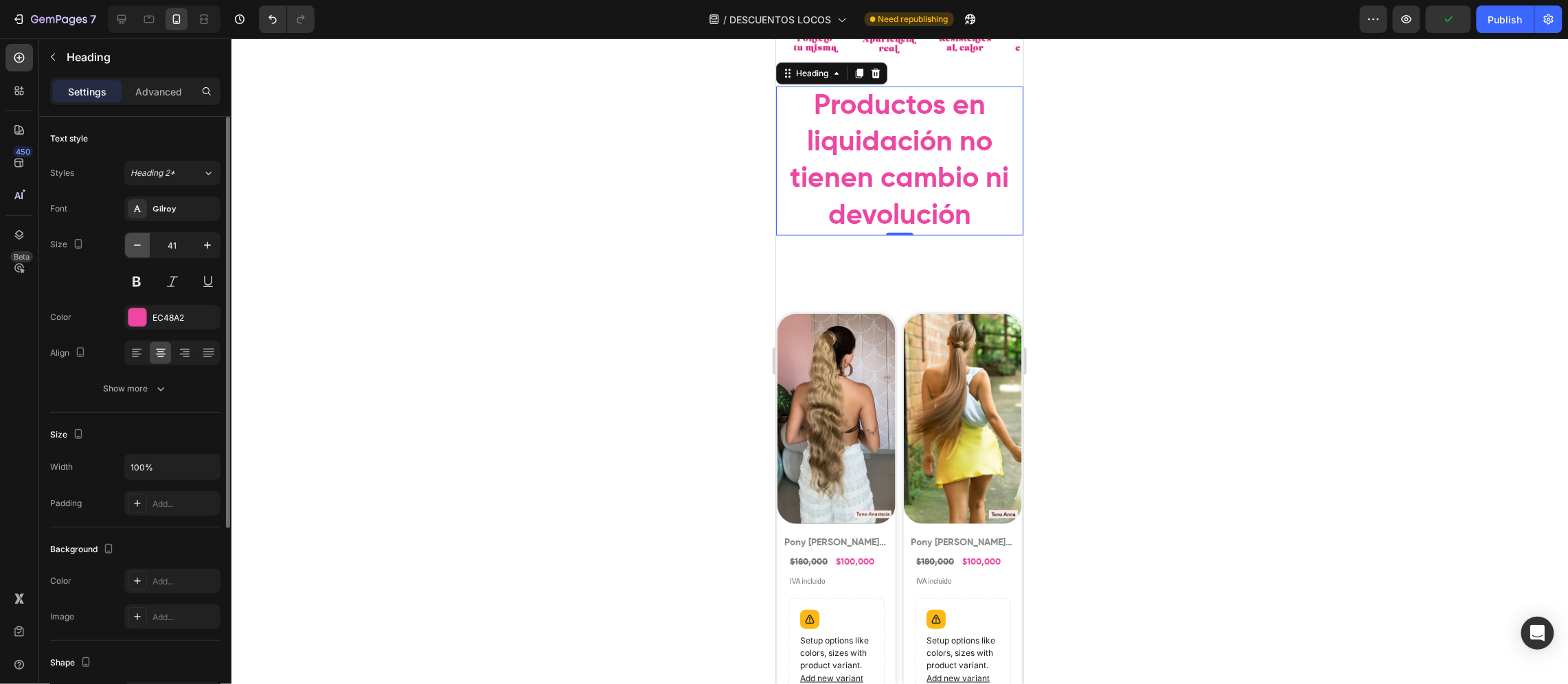
click at [136, 253] on button "button" at bounding box center [138, 246] width 25 height 25
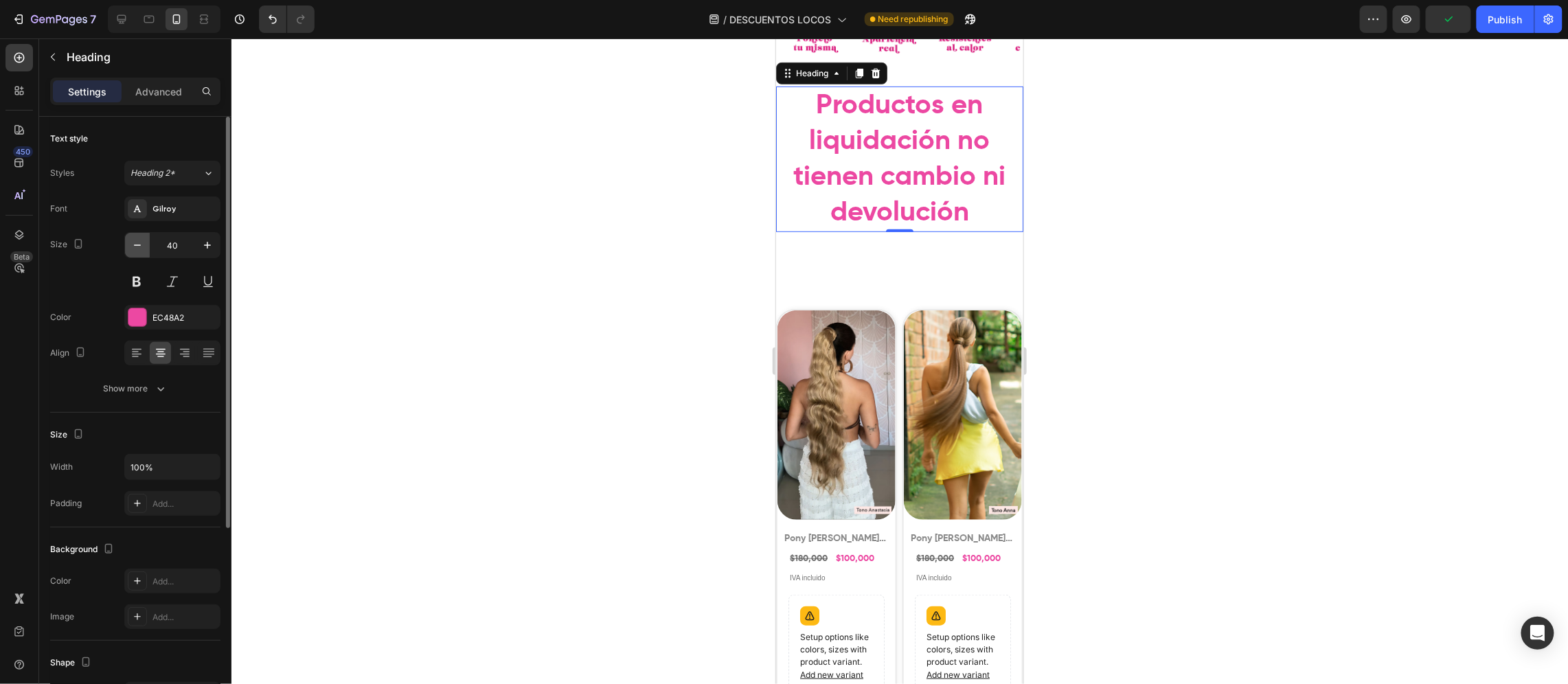
click at [136, 253] on button "button" at bounding box center [138, 246] width 25 height 25
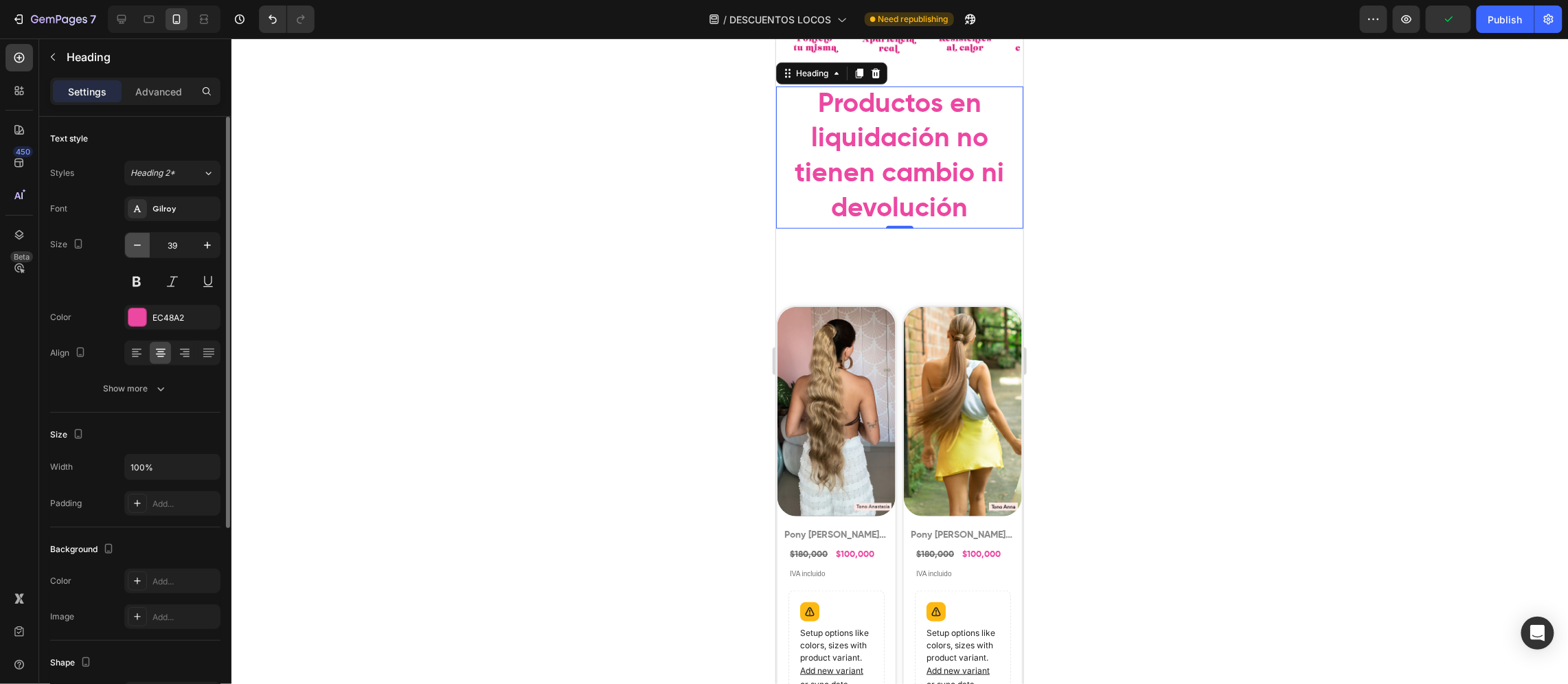
click at [136, 253] on button "button" at bounding box center [138, 246] width 25 height 25
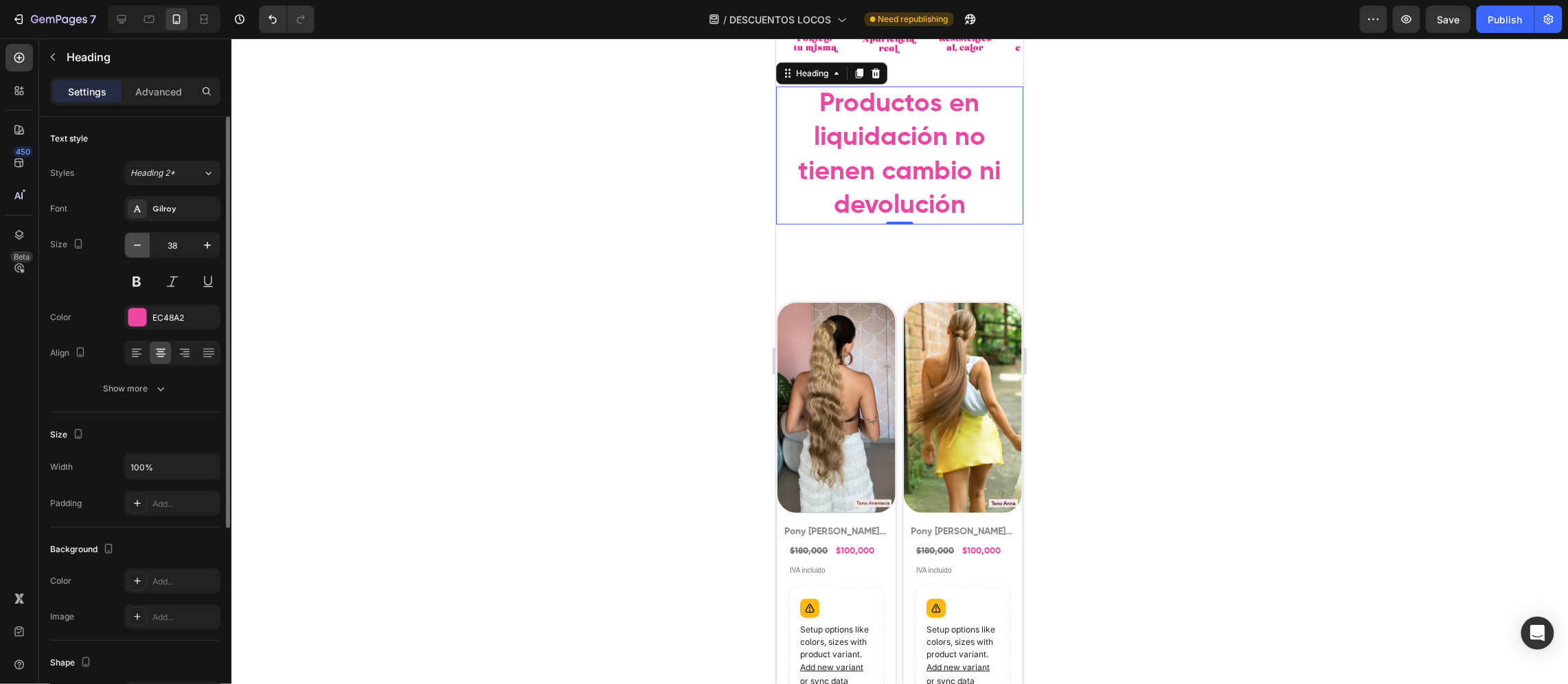
click at [136, 253] on button "button" at bounding box center [138, 246] width 25 height 25
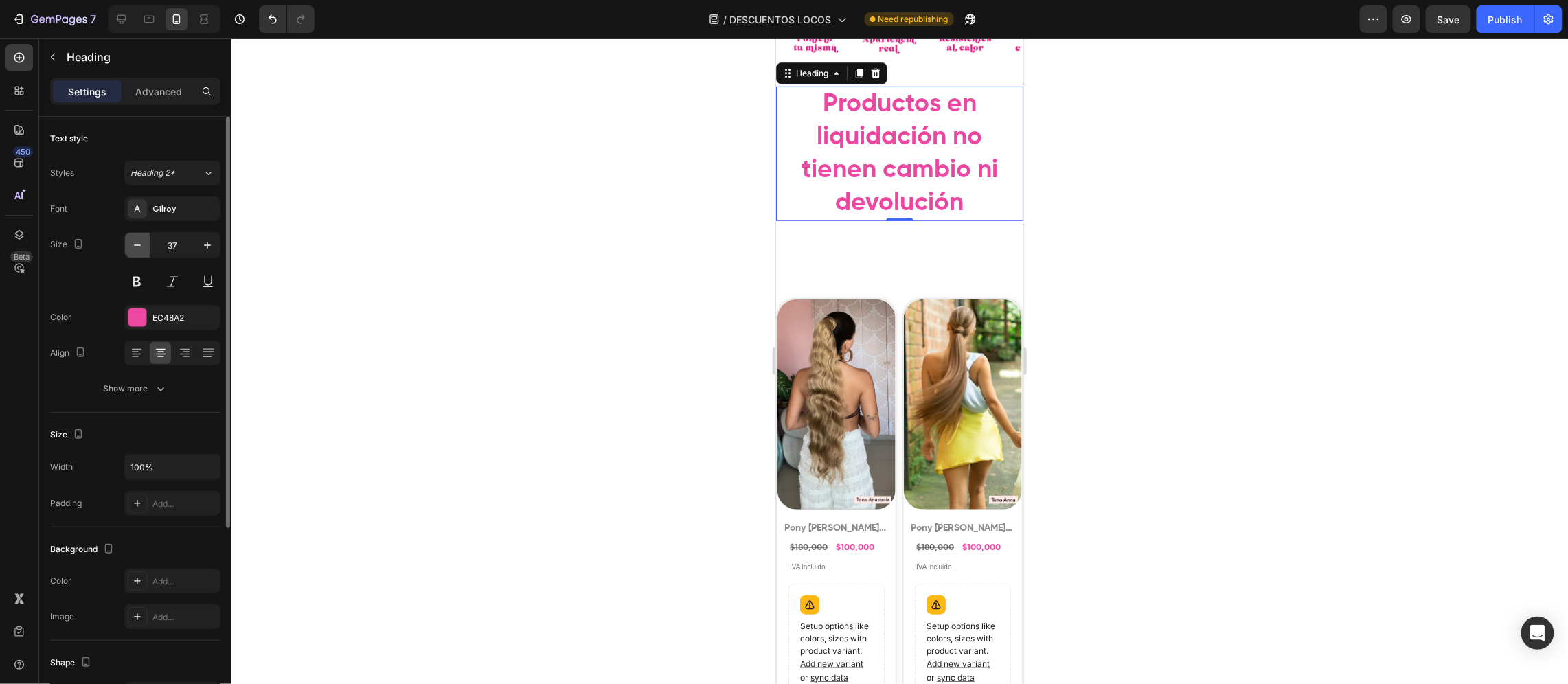
click at [136, 253] on button "button" at bounding box center [138, 246] width 25 height 25
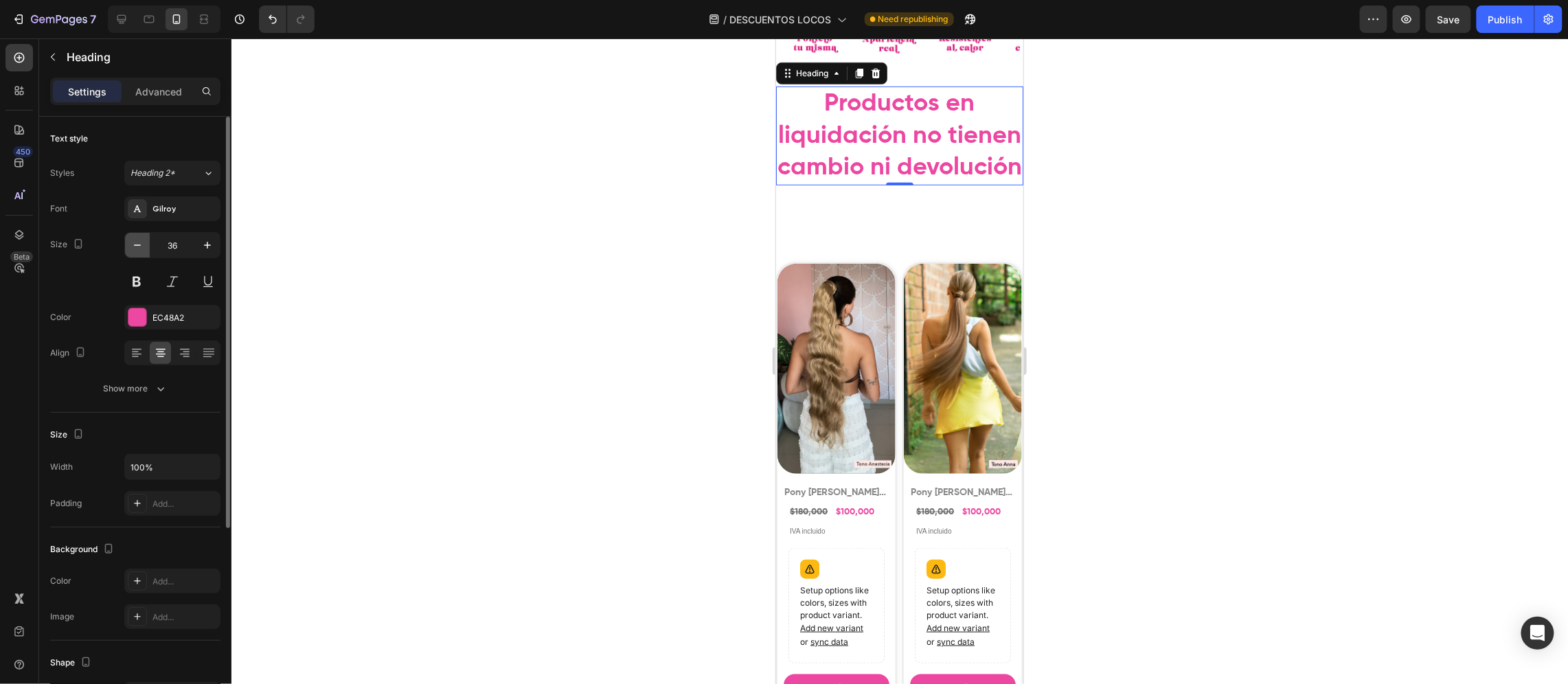
click at [136, 253] on button "button" at bounding box center [138, 246] width 25 height 25
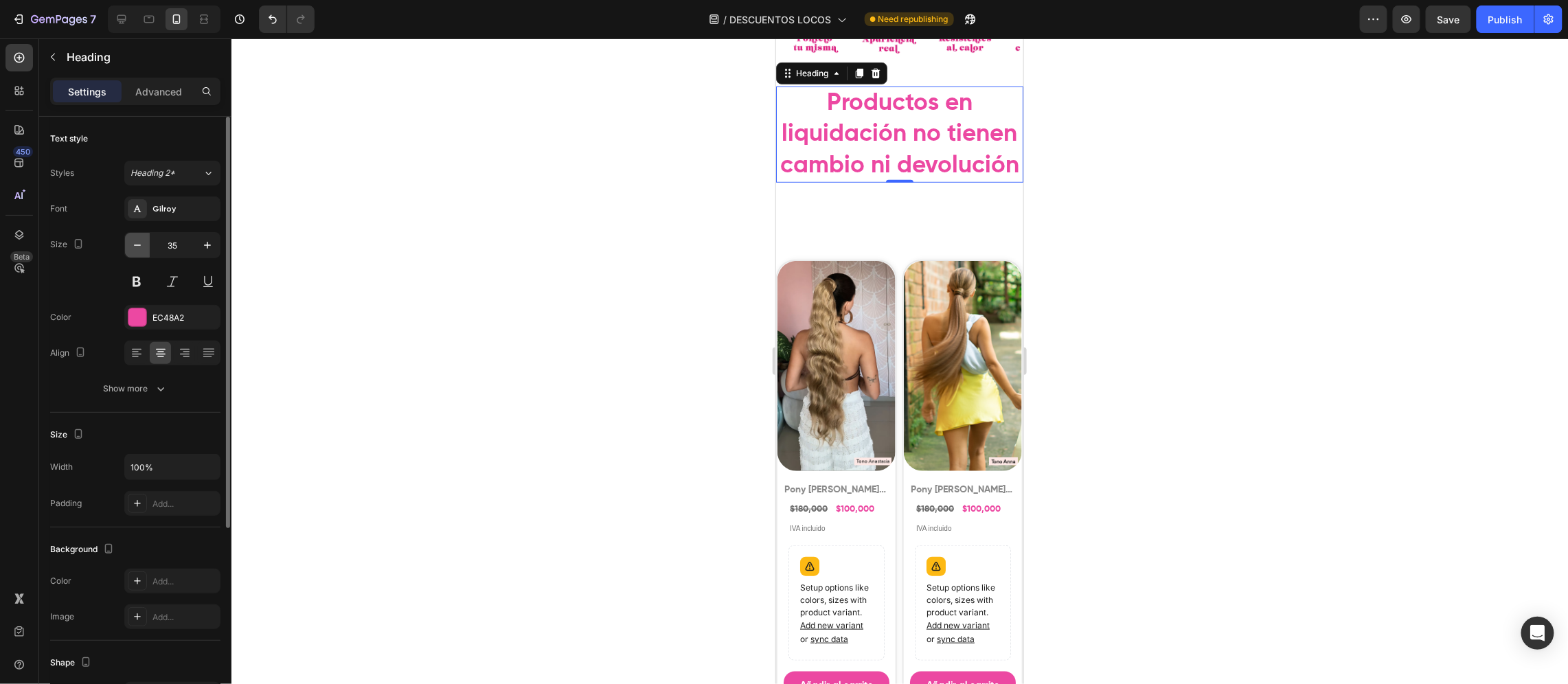
click at [136, 253] on button "button" at bounding box center [138, 246] width 25 height 25
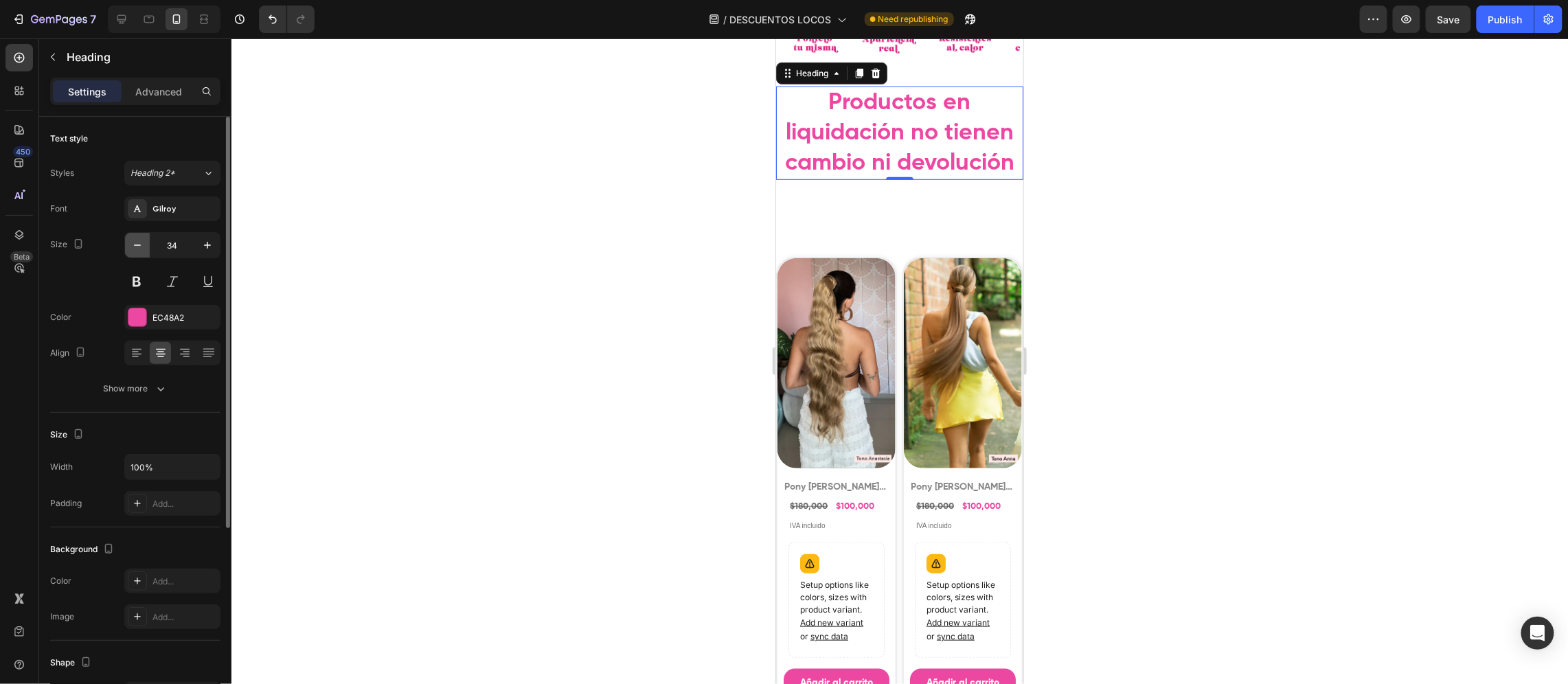
click at [136, 253] on button "button" at bounding box center [138, 246] width 25 height 25
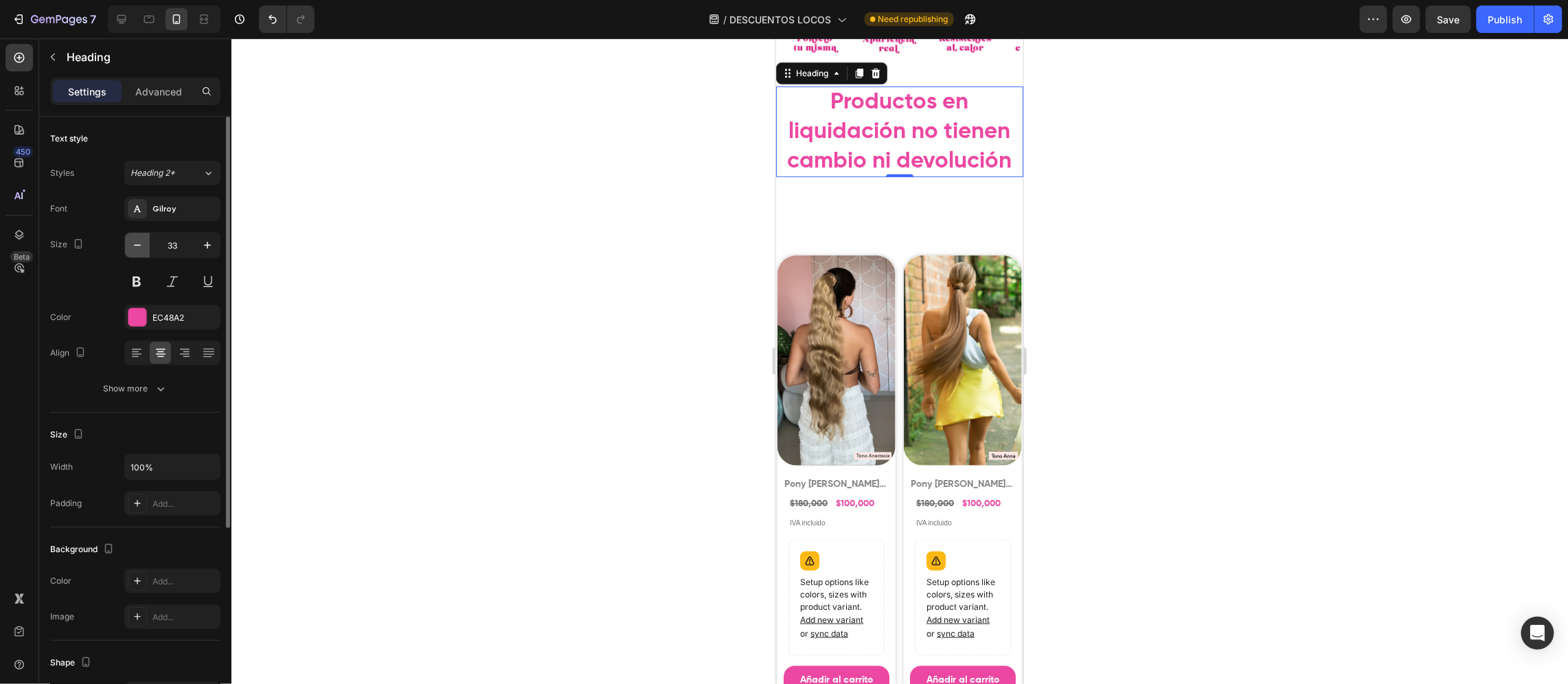
click at [136, 253] on button "button" at bounding box center [138, 246] width 25 height 25
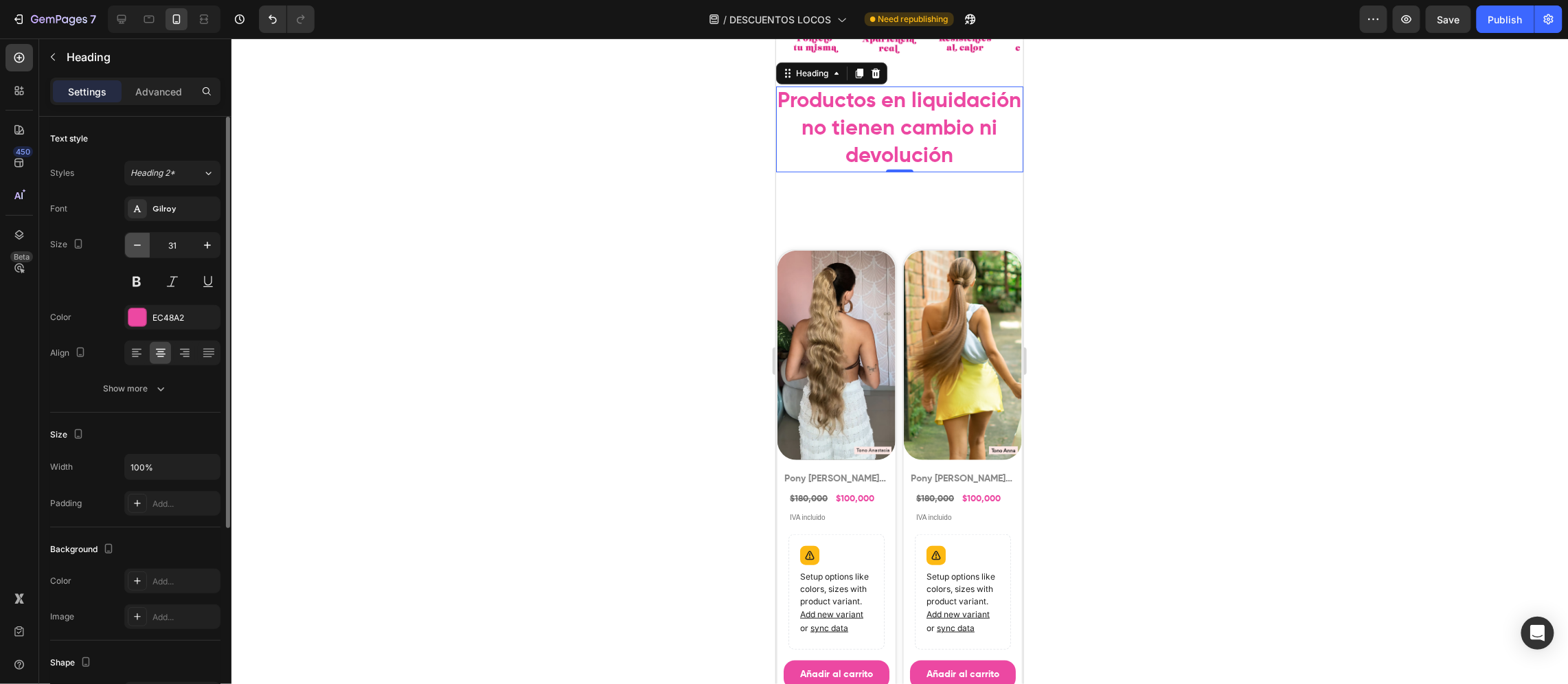
click at [136, 253] on button "button" at bounding box center [138, 246] width 25 height 25
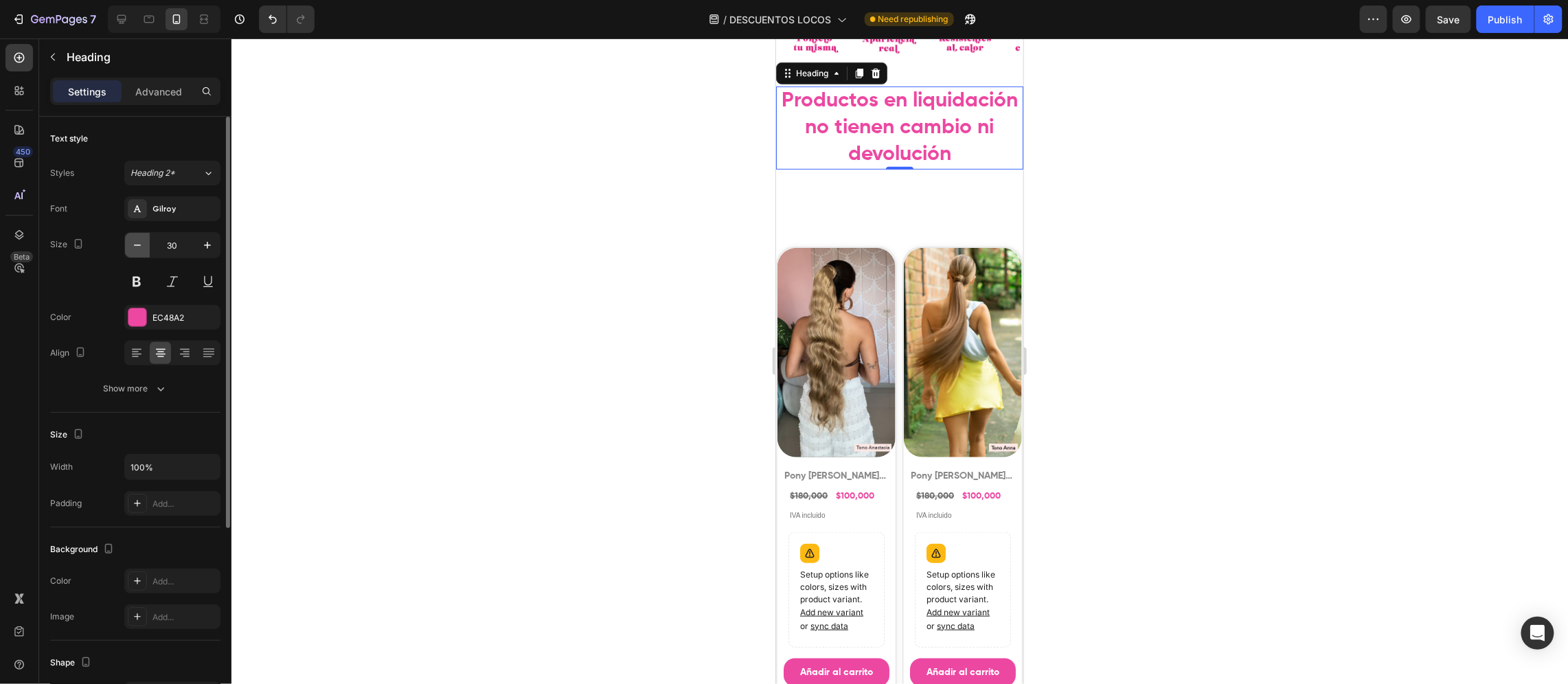
click at [136, 253] on button "button" at bounding box center [138, 246] width 25 height 25
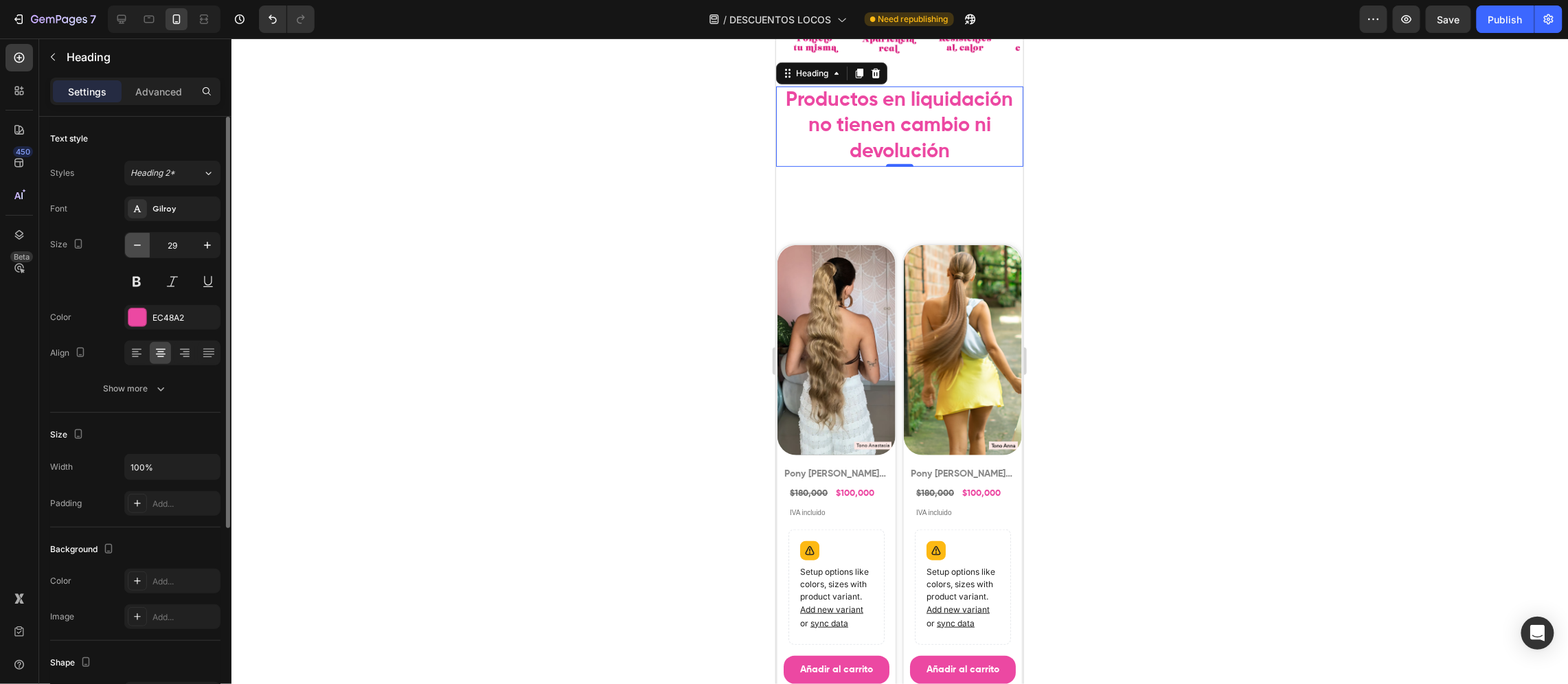
click at [136, 253] on button "button" at bounding box center [138, 246] width 25 height 25
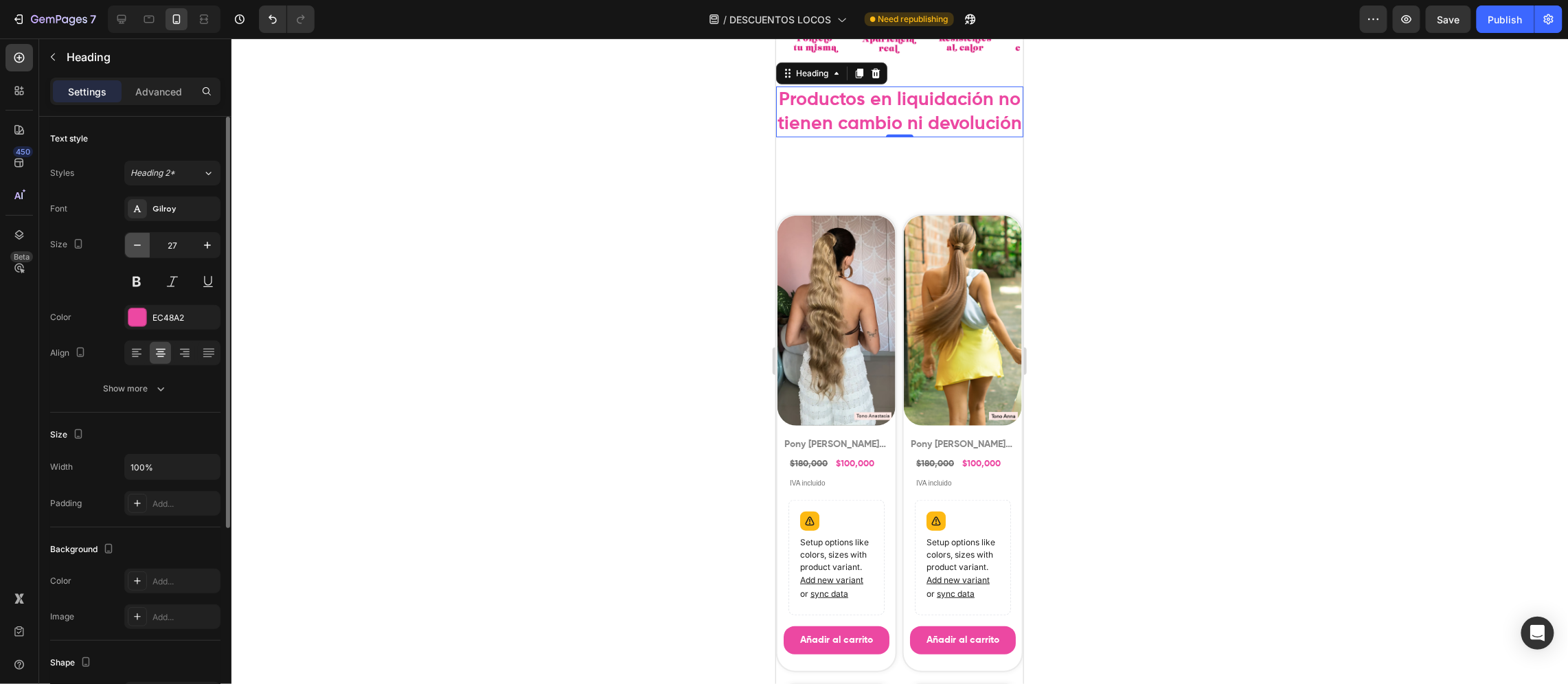
click at [136, 253] on button "button" at bounding box center [138, 246] width 25 height 25
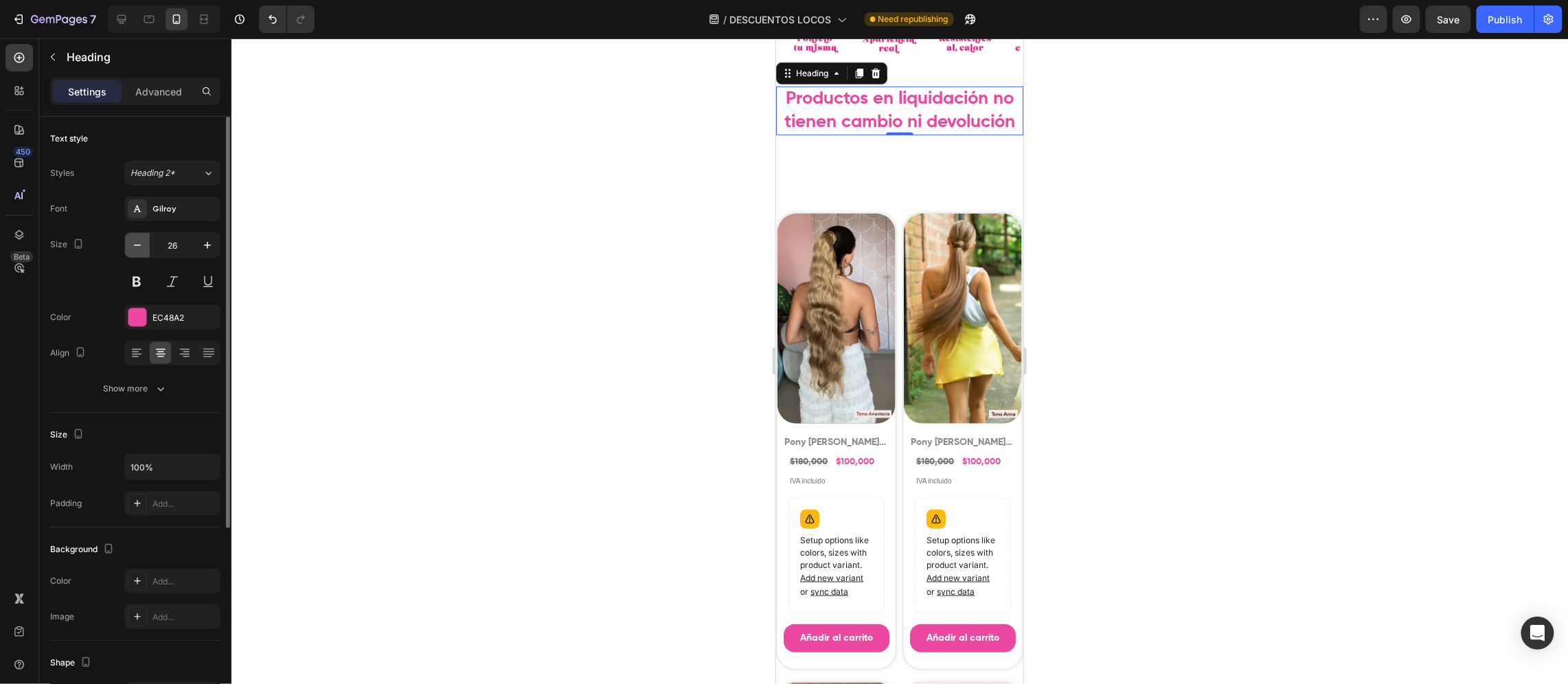
click at [136, 253] on button "button" at bounding box center [138, 246] width 25 height 25
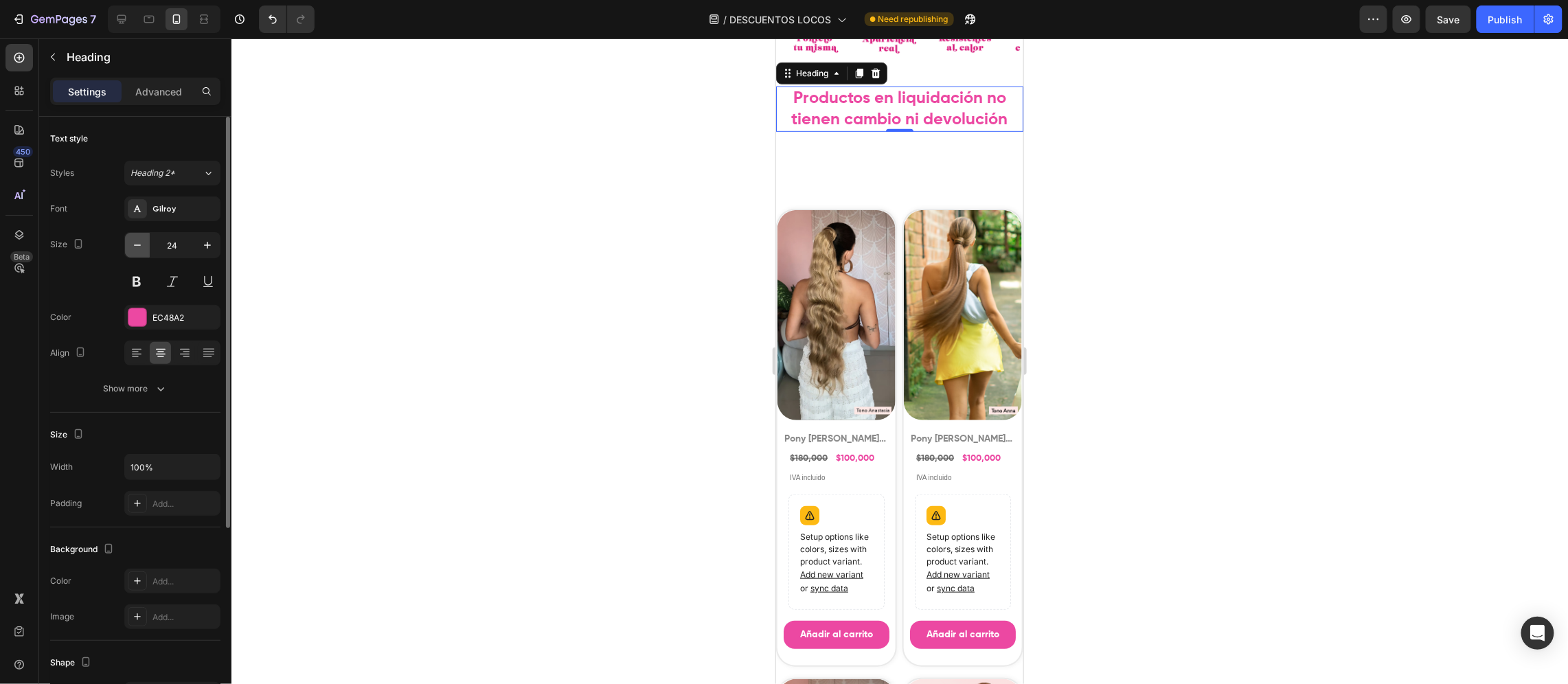
click at [136, 253] on button "button" at bounding box center [138, 246] width 25 height 25
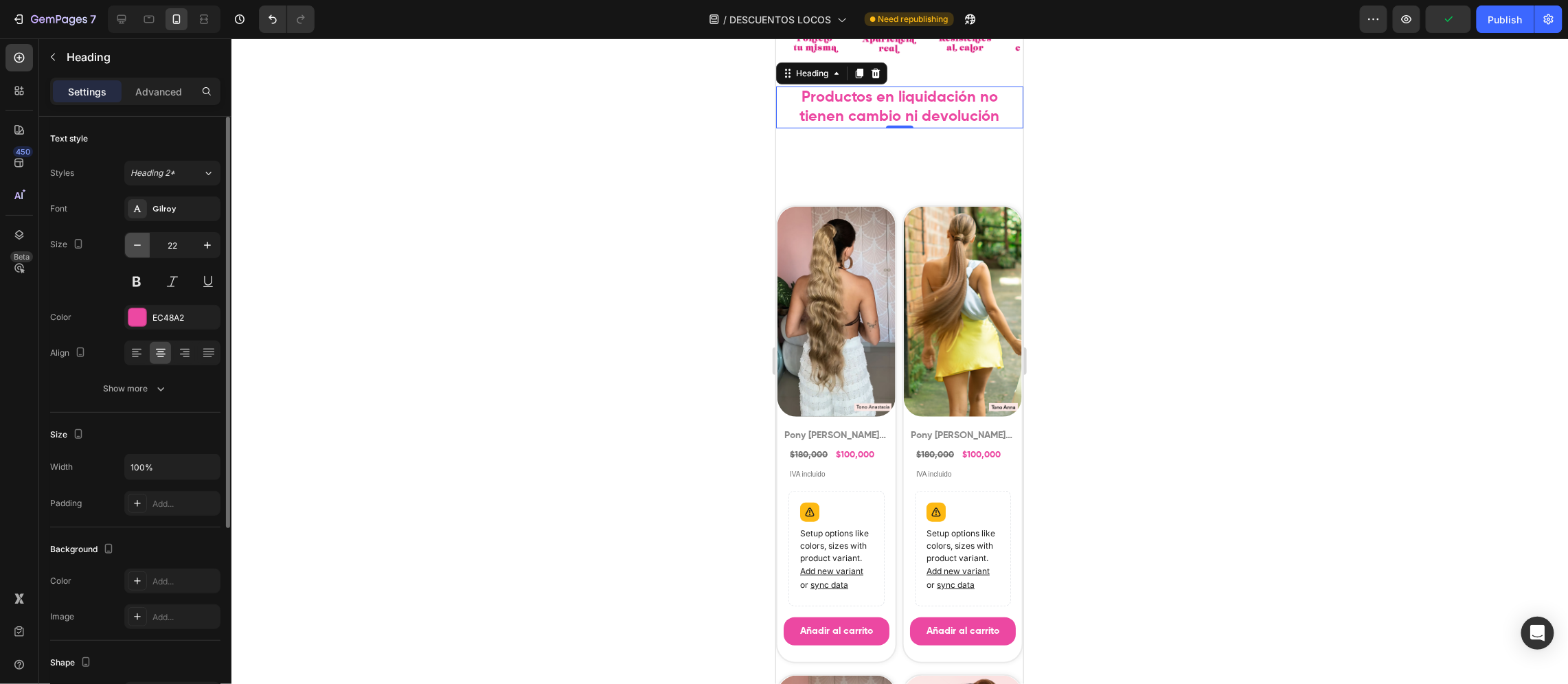
click at [136, 251] on icon "button" at bounding box center [137, 245] width 14 height 14
type input "21"
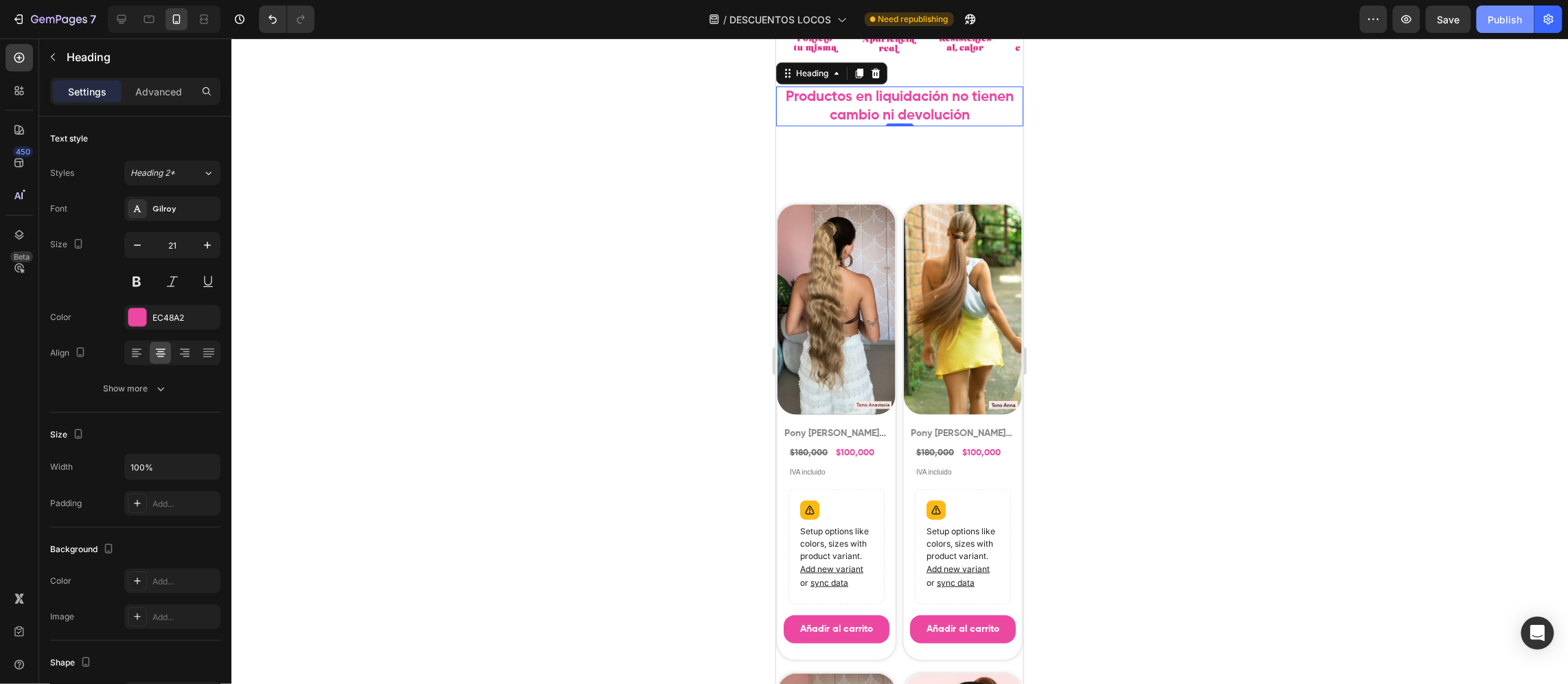
click at [1514, 27] on button "Publish" at bounding box center [1505, 18] width 58 height 27
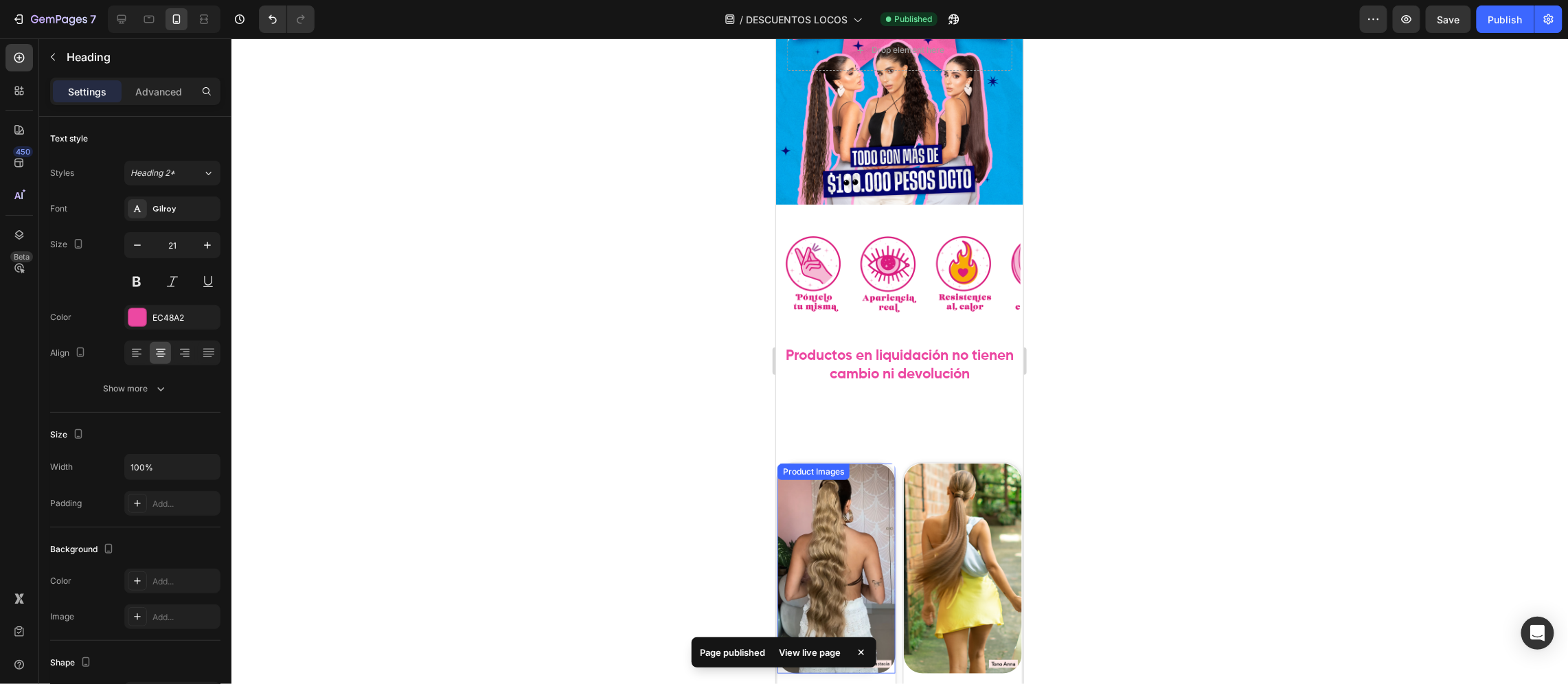
scroll to position [0, 0]
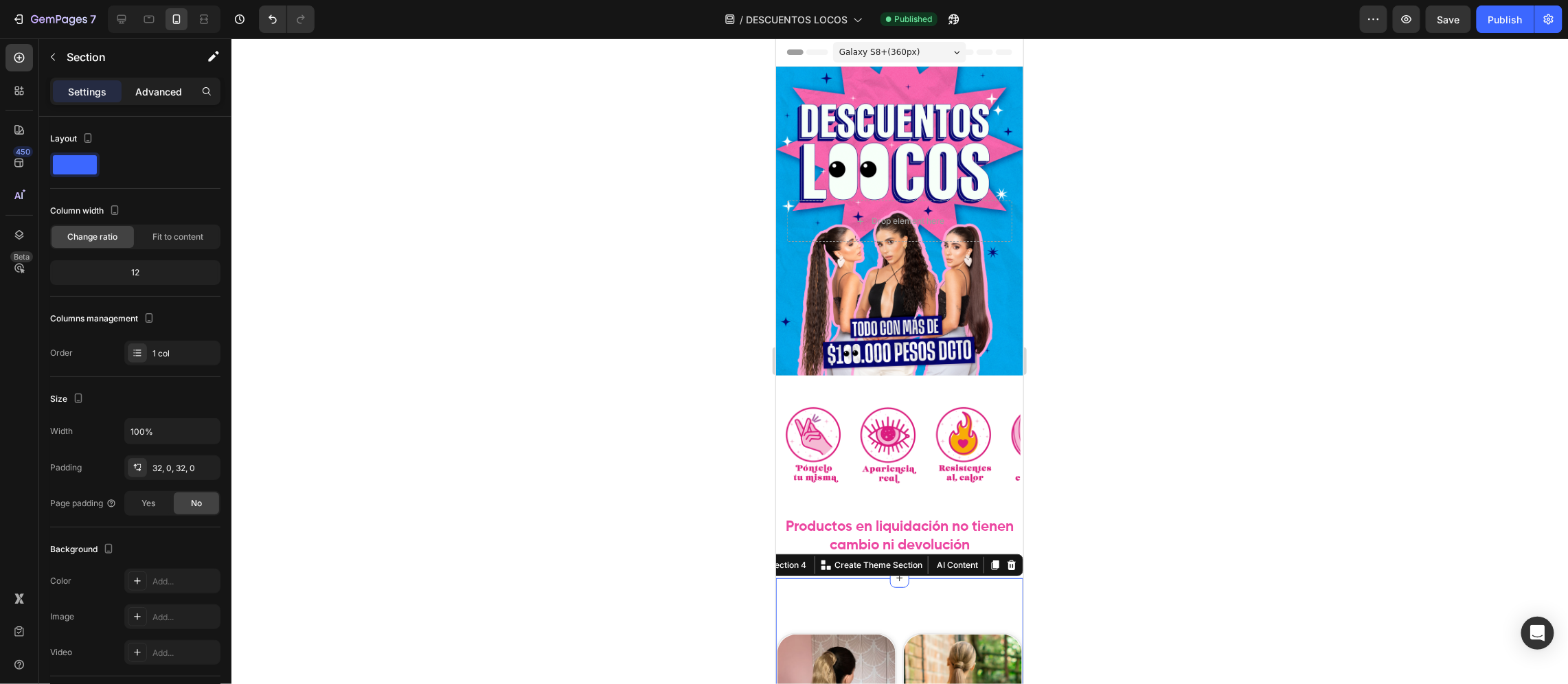
click at [158, 92] on p "Advanced" at bounding box center [159, 92] width 47 height 15
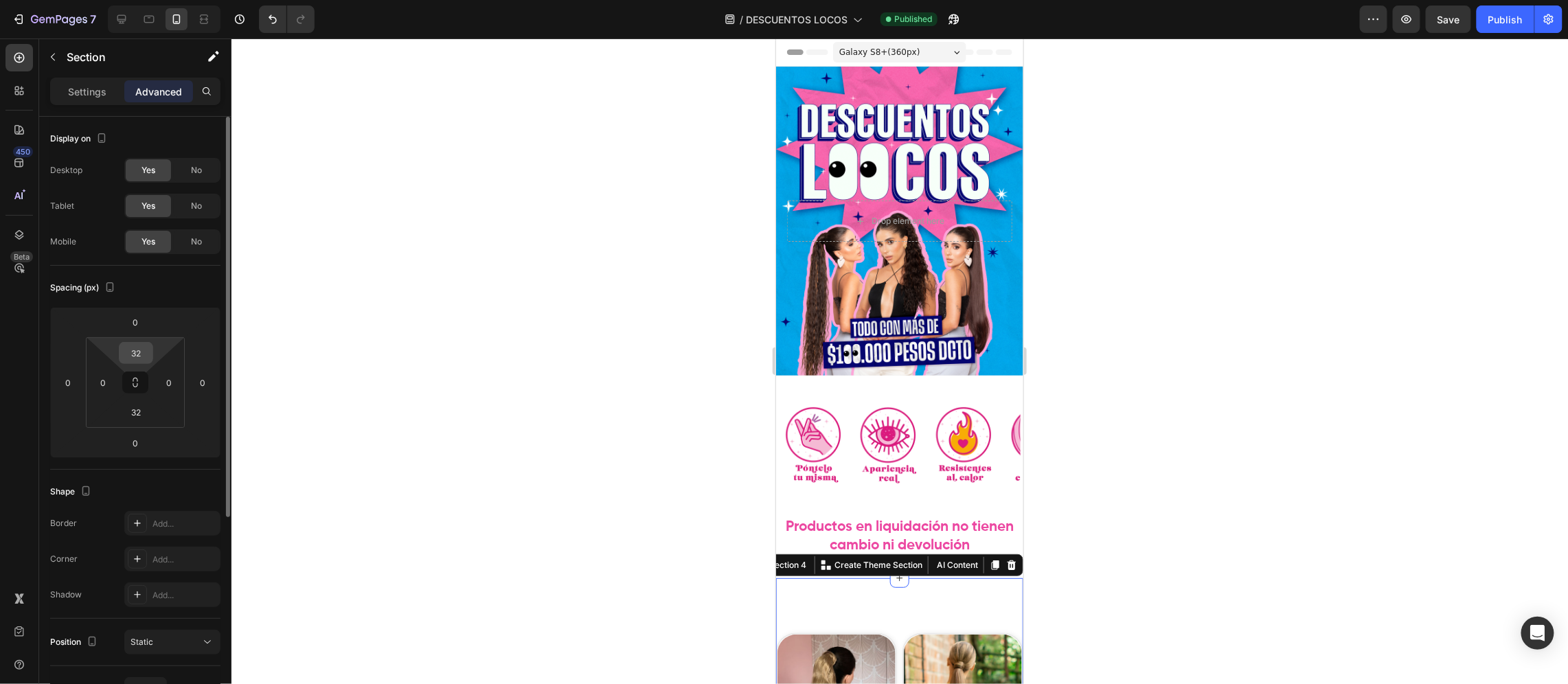
click at [144, 348] on input "32" at bounding box center [136, 353] width 27 height 21
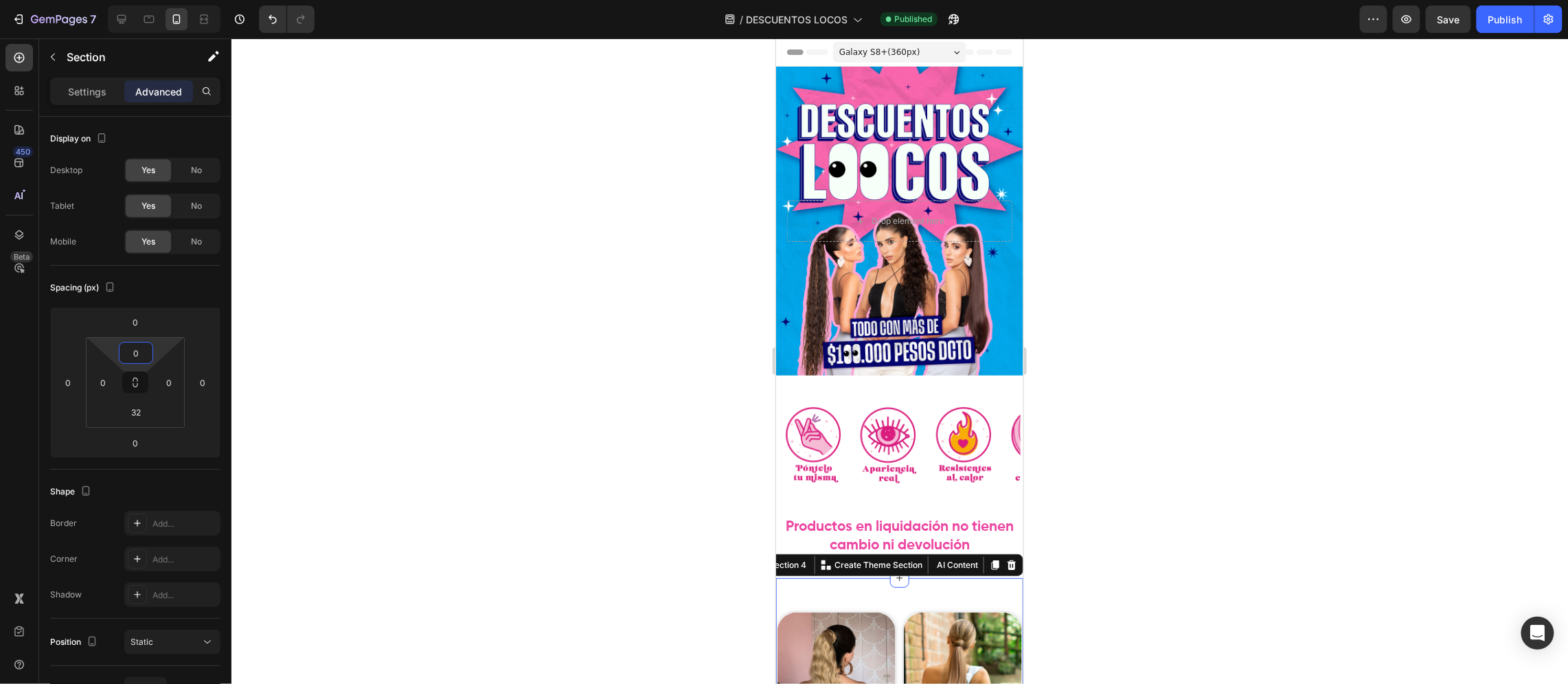
click at [439, 337] on div at bounding box center [899, 361] width 1336 height 646
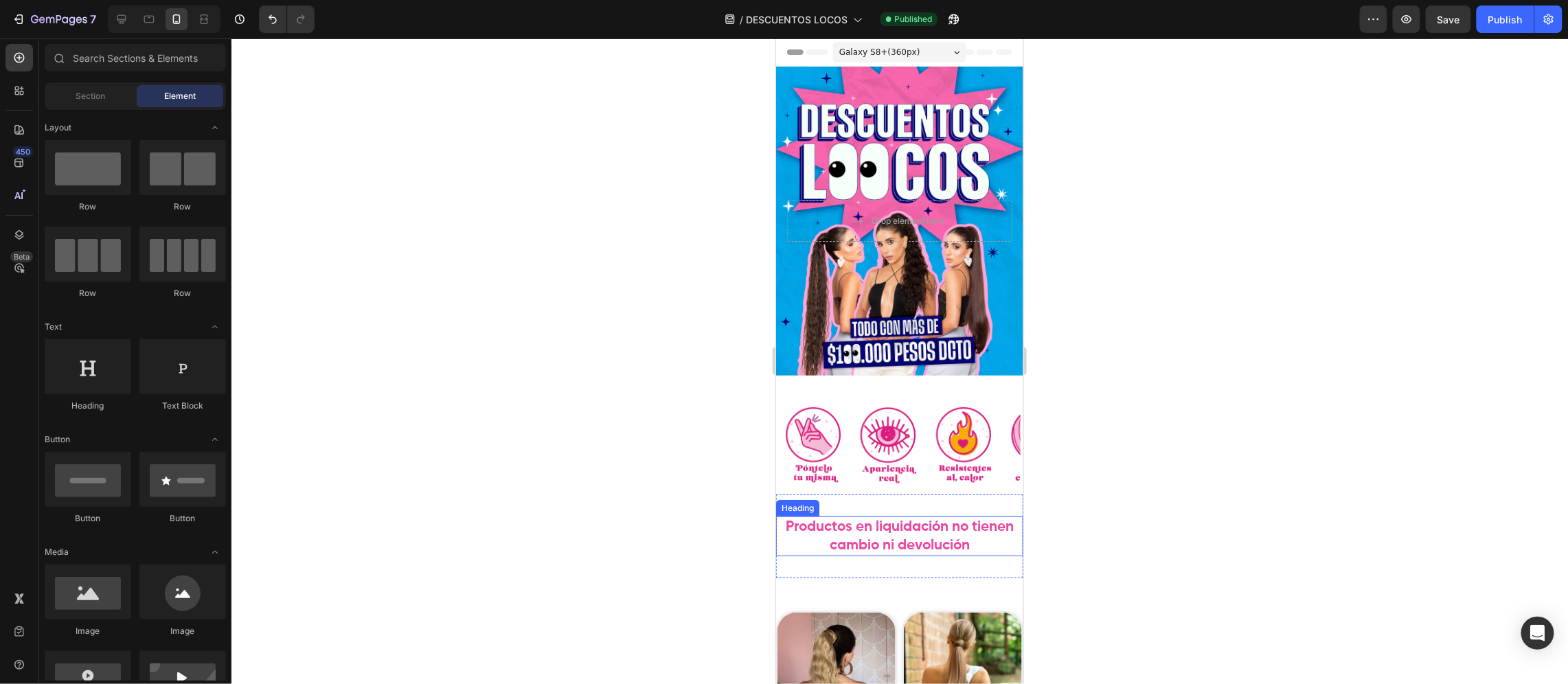
scroll to position [103, 0]
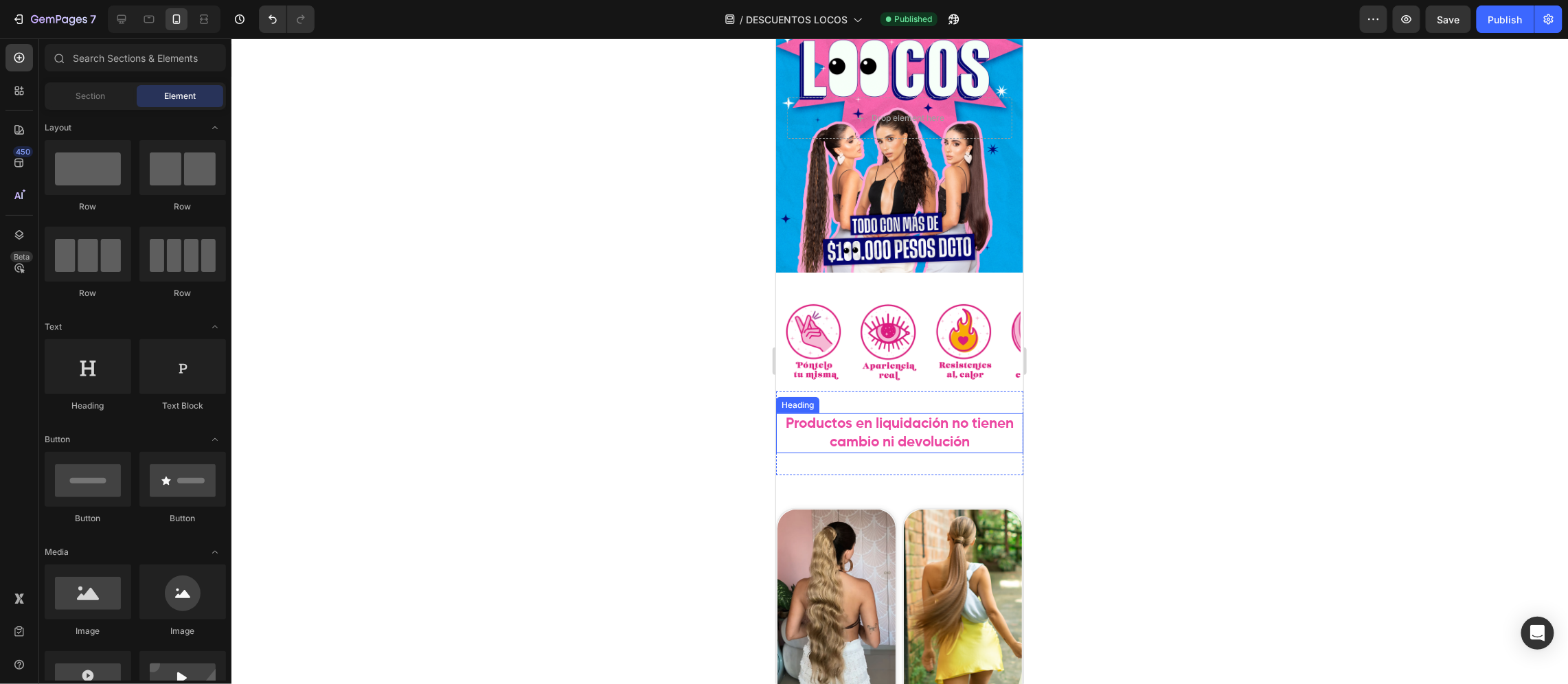
click at [870, 430] on h2 "Productos en liquidación no tienen cambio ni devolución" at bounding box center [899, 433] width 247 height 40
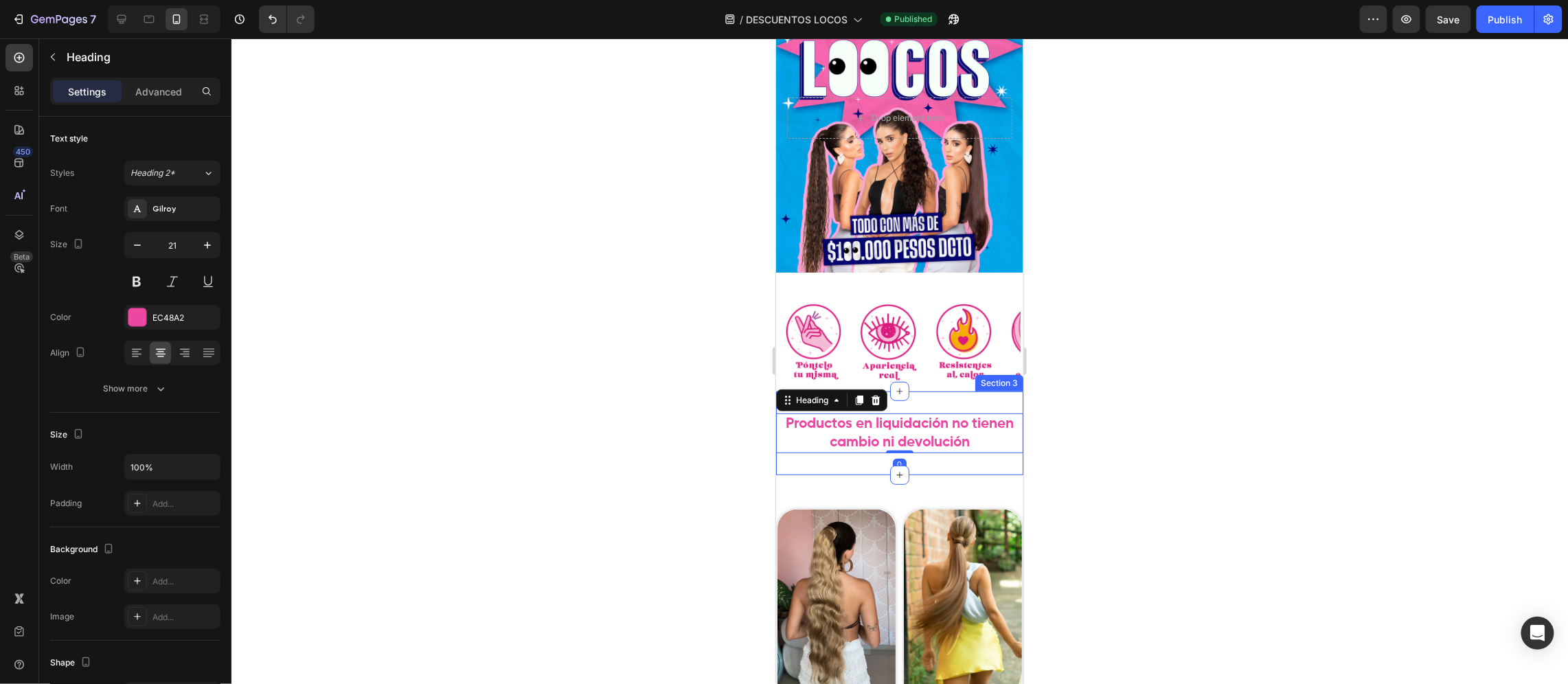
click at [883, 391] on div "Productos en liquidación no tienen cambio ni devolución Heading 0 Section 3" at bounding box center [899, 433] width 247 height 84
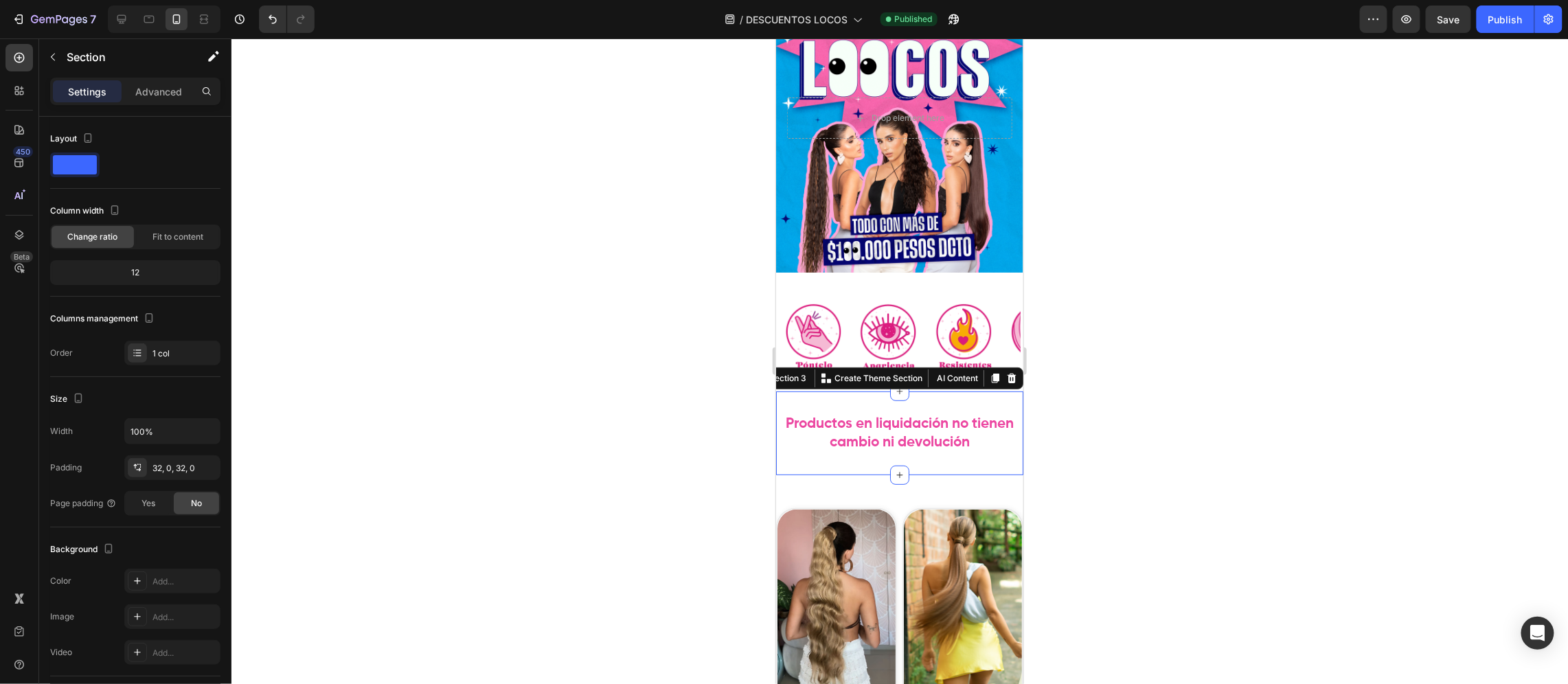
click at [158, 81] on div "Settings Advanced" at bounding box center [135, 92] width 165 height 22
click at [158, 91] on p "Advanced" at bounding box center [159, 92] width 47 height 15
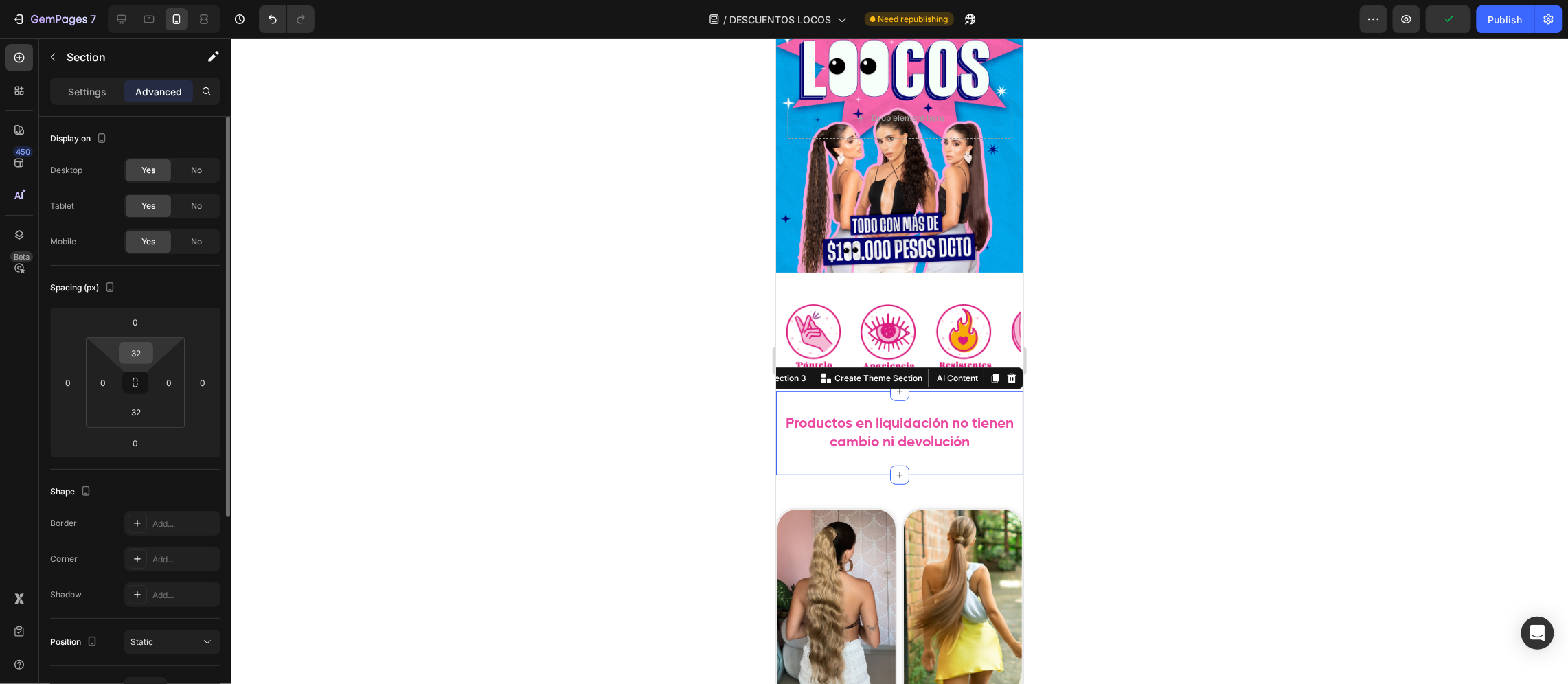
click at [144, 356] on input "32" at bounding box center [136, 353] width 27 height 21
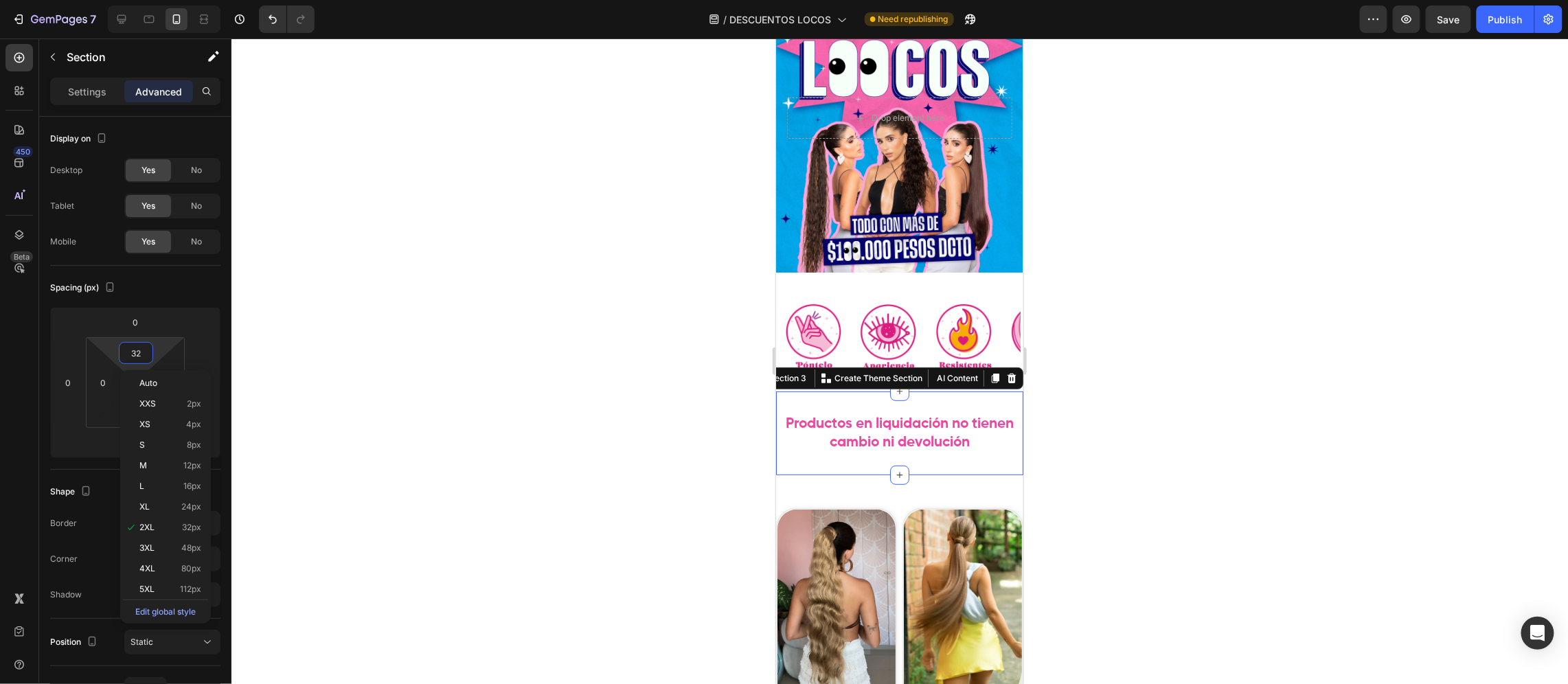
click at [3, 462] on div "450 Beta" at bounding box center [19, 361] width 39 height 646
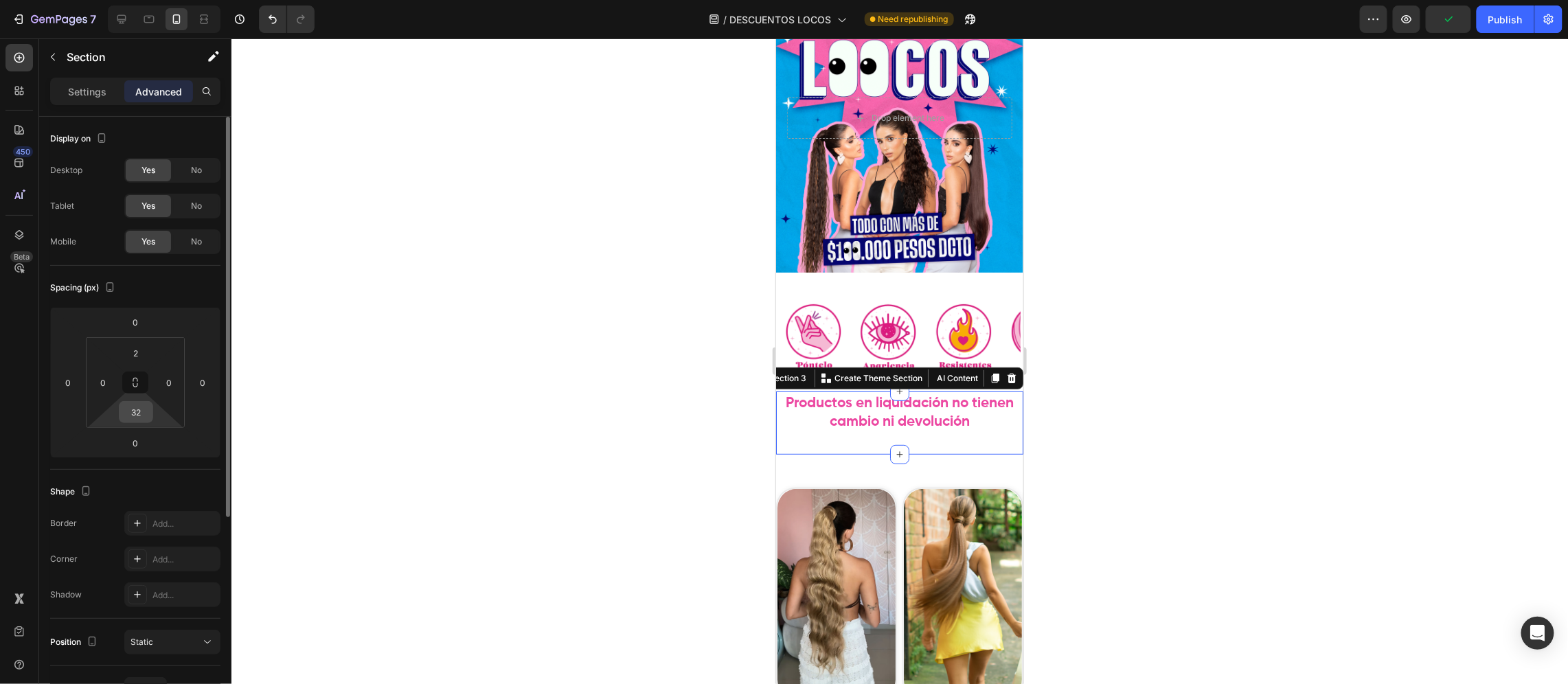
type input "32"
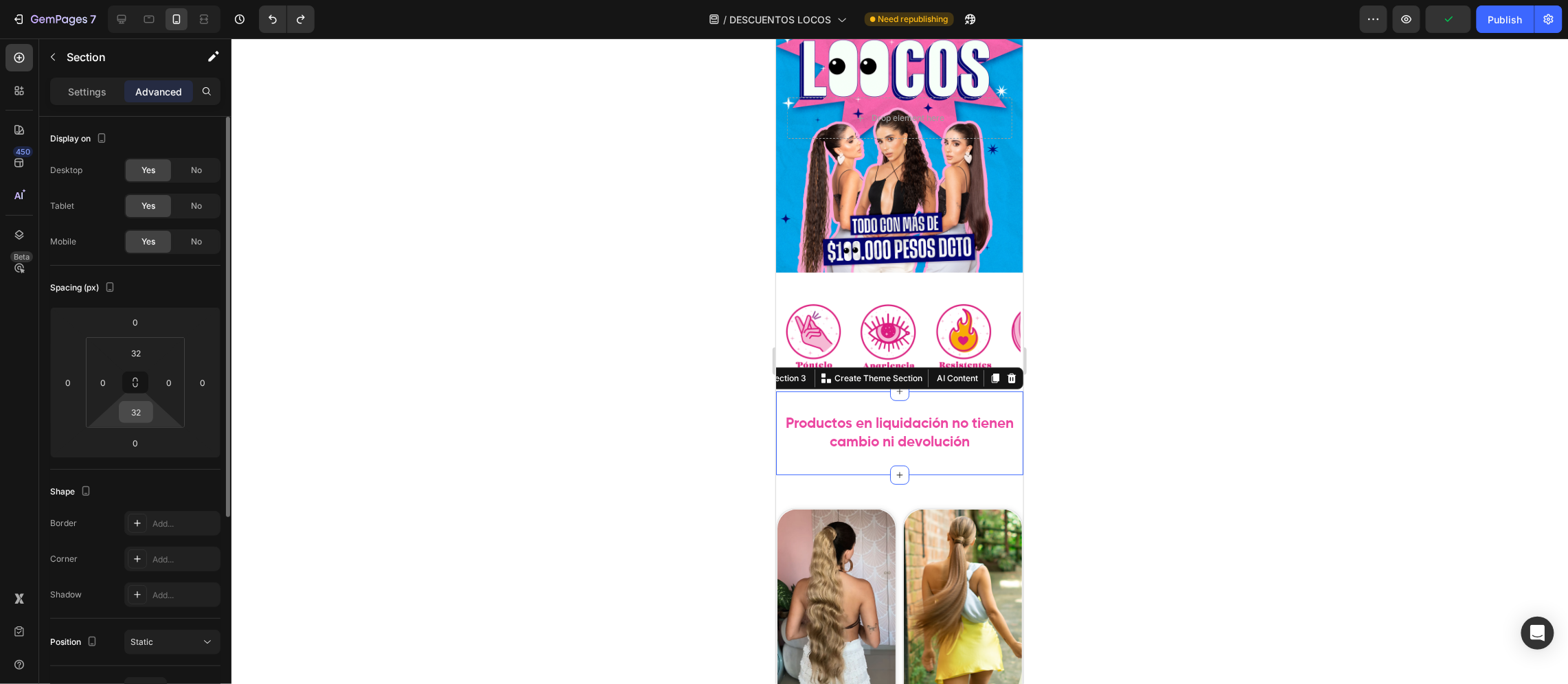
click at [136, 414] on input "32" at bounding box center [136, 412] width 27 height 21
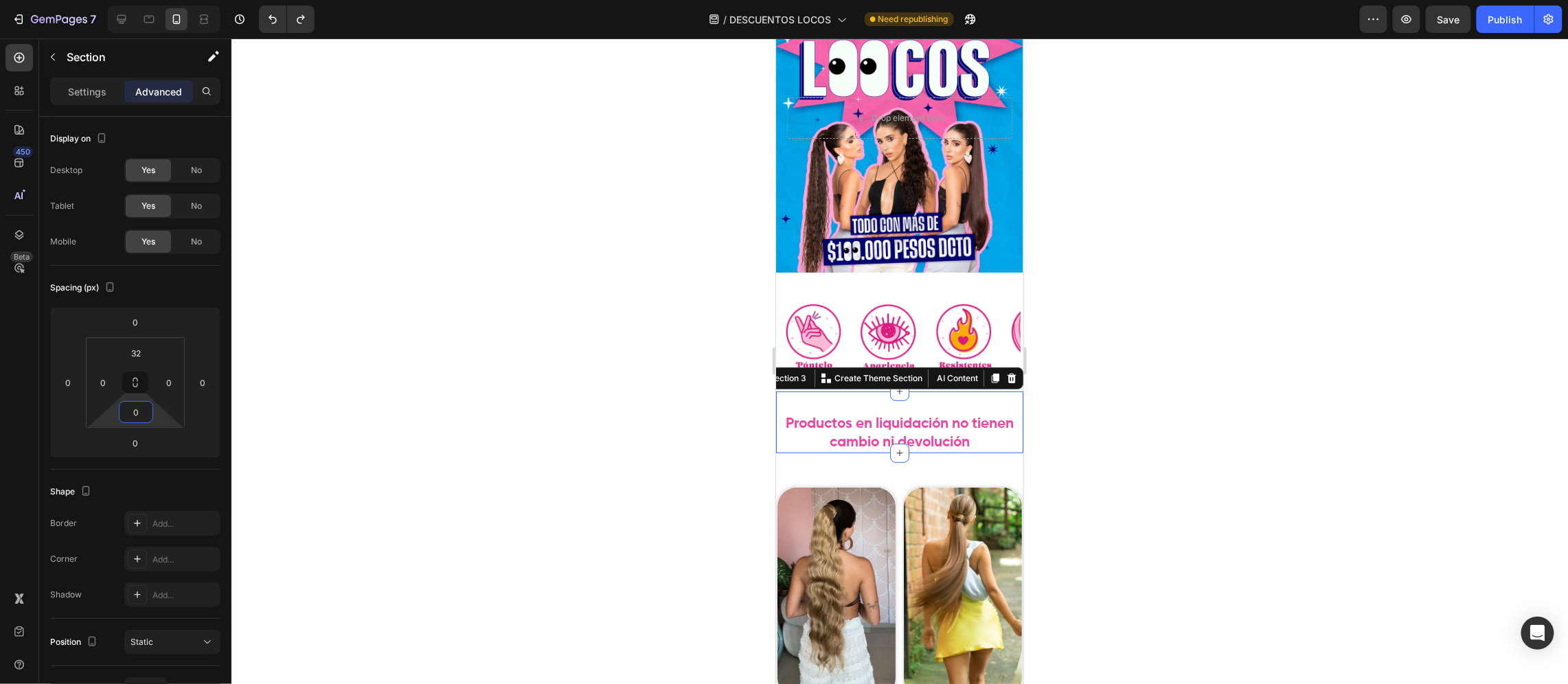
click at [347, 430] on div at bounding box center [899, 361] width 1336 height 646
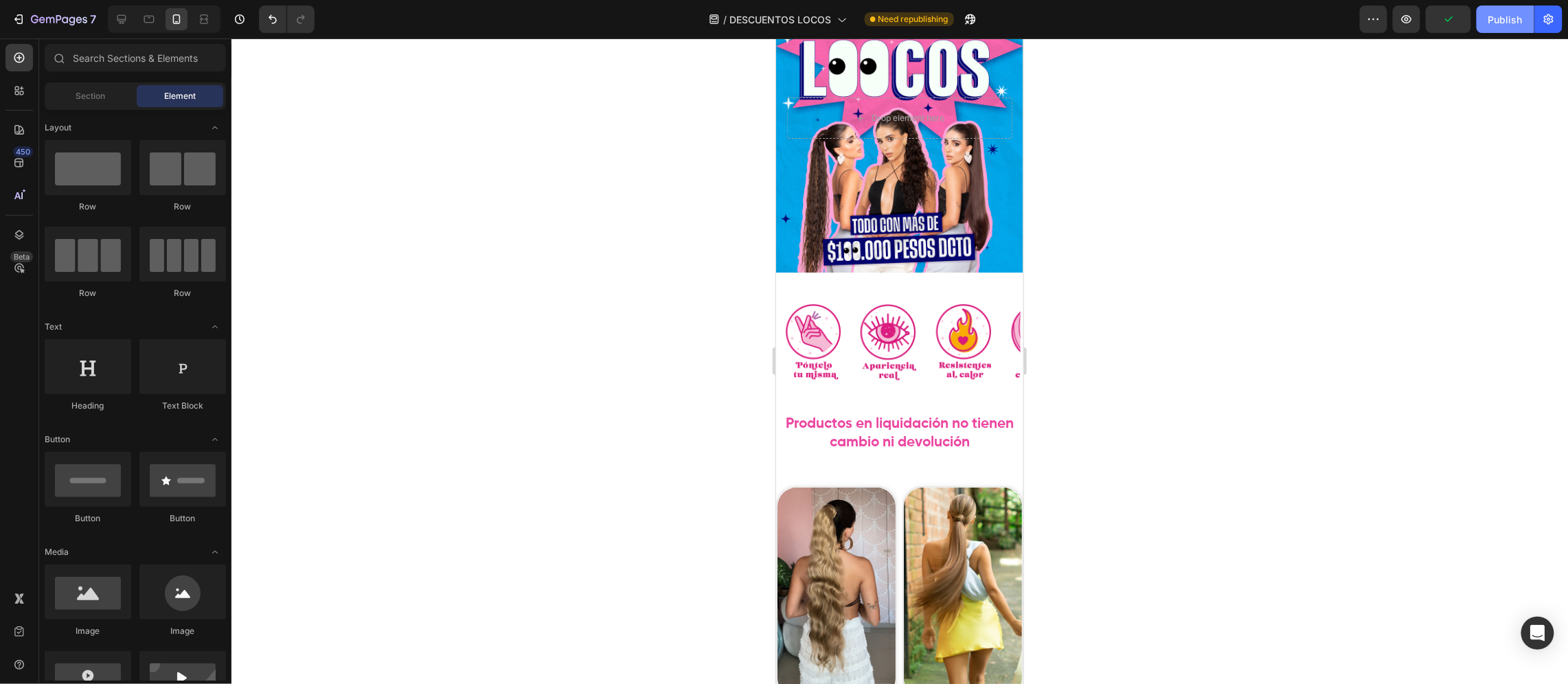
click at [1516, 29] on button "Publish" at bounding box center [1505, 18] width 58 height 27
